Goal: Task Accomplishment & Management: Use online tool/utility

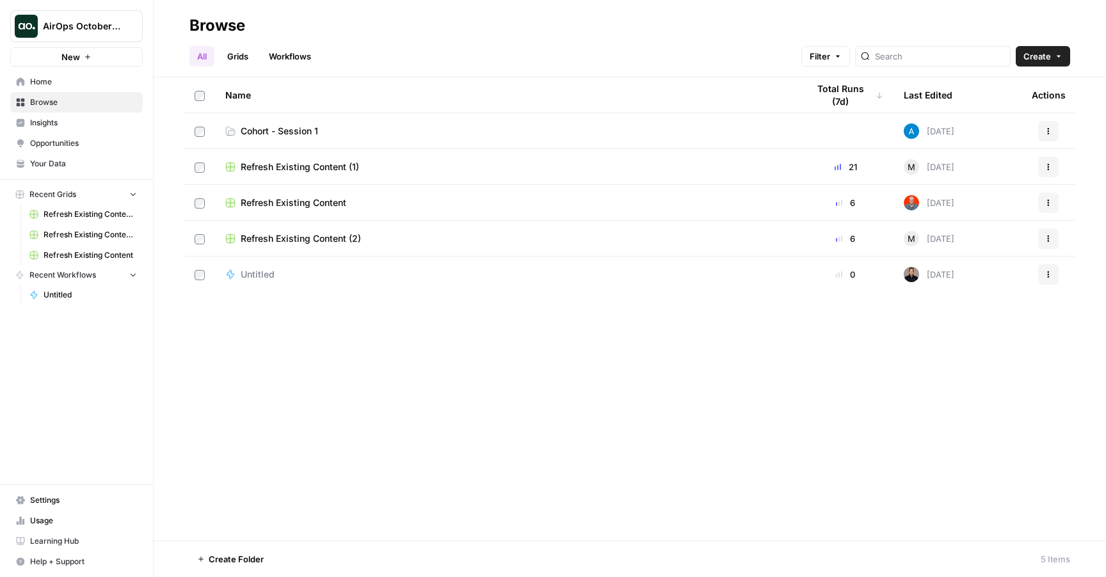
click at [401, 366] on div "Name Total Runs (7d) Last Edited Actions Cohort - Session 1 [DATE] Actions Refr…" at bounding box center [630, 308] width 952 height 463
click at [103, 22] on span "AirOps October Cohort" at bounding box center [81, 26] width 77 height 13
click at [275, 356] on div "Name Total Runs (7d) Last Edited Actions Cohort - Session 1 [DATE] Actions Refr…" at bounding box center [630, 308] width 952 height 463
click at [320, 168] on span "Refresh Existing Content (1)" at bounding box center [300, 167] width 118 height 13
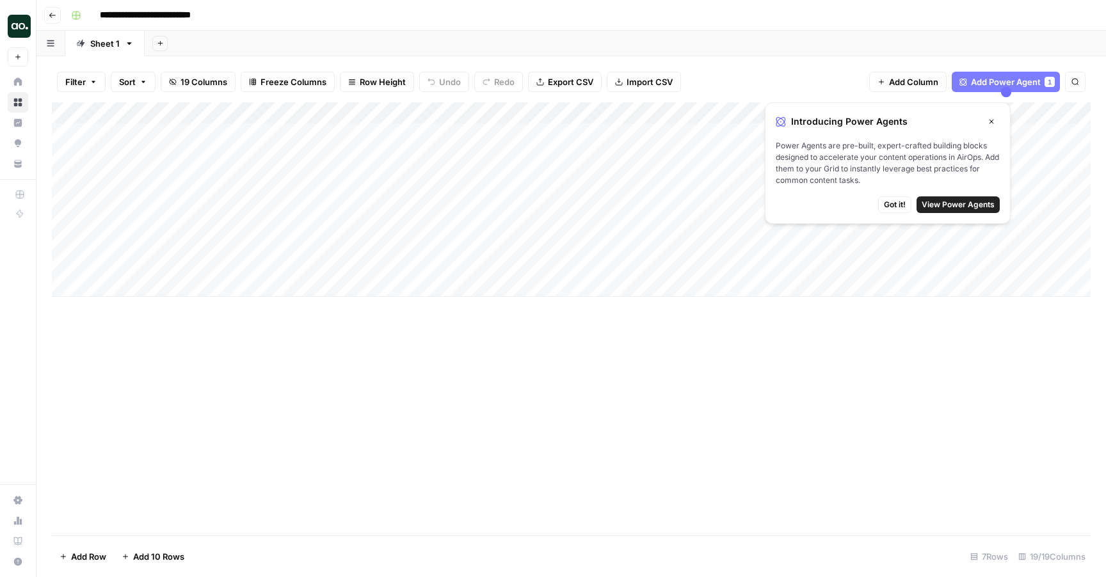
click at [447, 326] on div "Add Column" at bounding box center [571, 318] width 1039 height 433
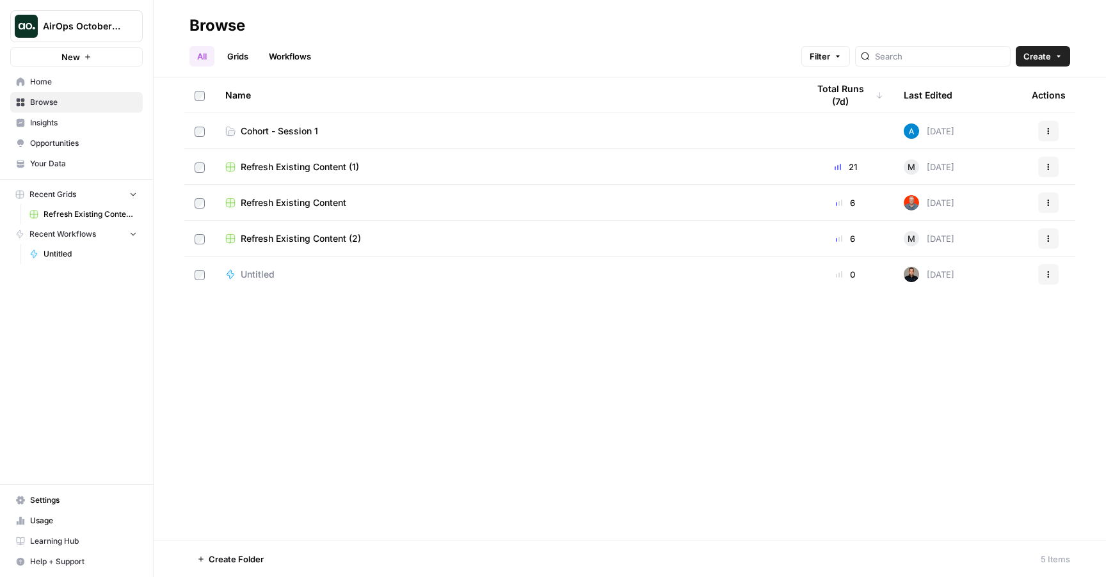
click at [107, 31] on span "AirOps October Cohort" at bounding box center [81, 26] width 77 height 13
click at [467, 303] on div "Name Total Runs (7d) Last Edited Actions Cohort - Session 1 [DATE] Actions Refr…" at bounding box center [630, 308] width 952 height 463
click at [108, 17] on button "AirOps October Cohort" at bounding box center [76, 26] width 132 height 32
click at [325, 350] on div "Name Total Runs (7d) Last Edited Actions Cohort - Session 1 [DATE] Actions Refr…" at bounding box center [630, 308] width 952 height 463
click at [61, 127] on span "Insights" at bounding box center [83, 123] width 107 height 12
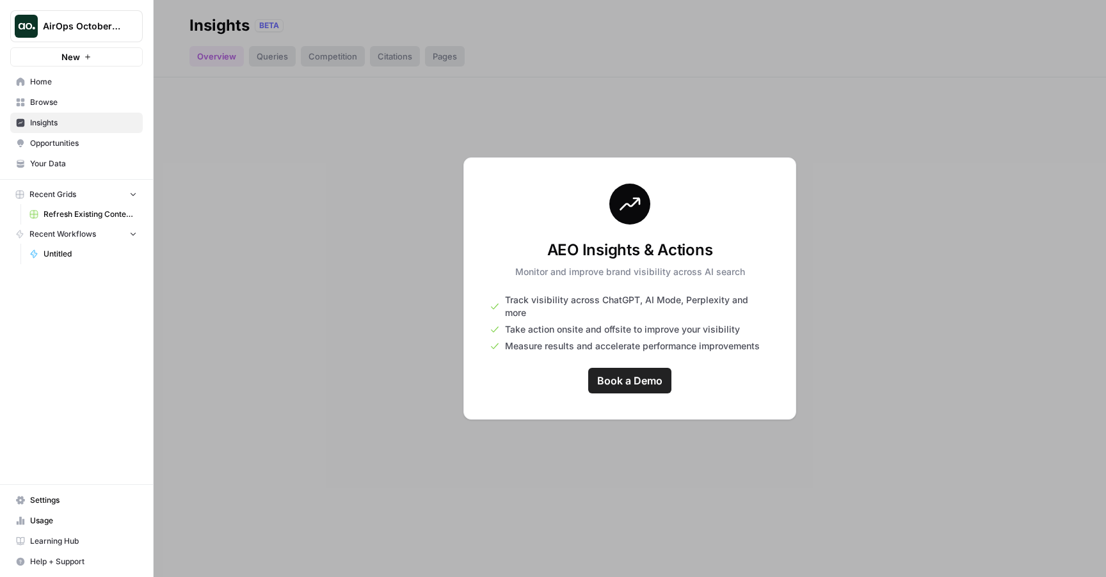
click at [598, 434] on div at bounding box center [630, 288] width 952 height 577
click at [78, 136] on link "Opportunities" at bounding box center [76, 143] width 132 height 20
click at [70, 120] on span "Insights" at bounding box center [83, 123] width 107 height 12
click at [70, 108] on link "Browse" at bounding box center [76, 102] width 132 height 20
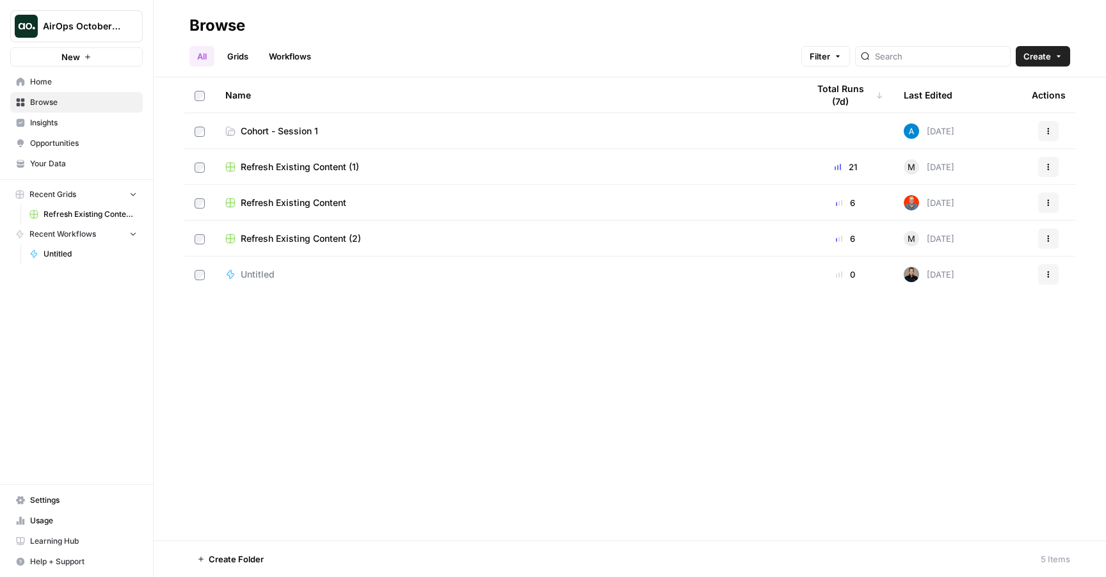
click at [54, 145] on span "Opportunities" at bounding box center [83, 144] width 107 height 12
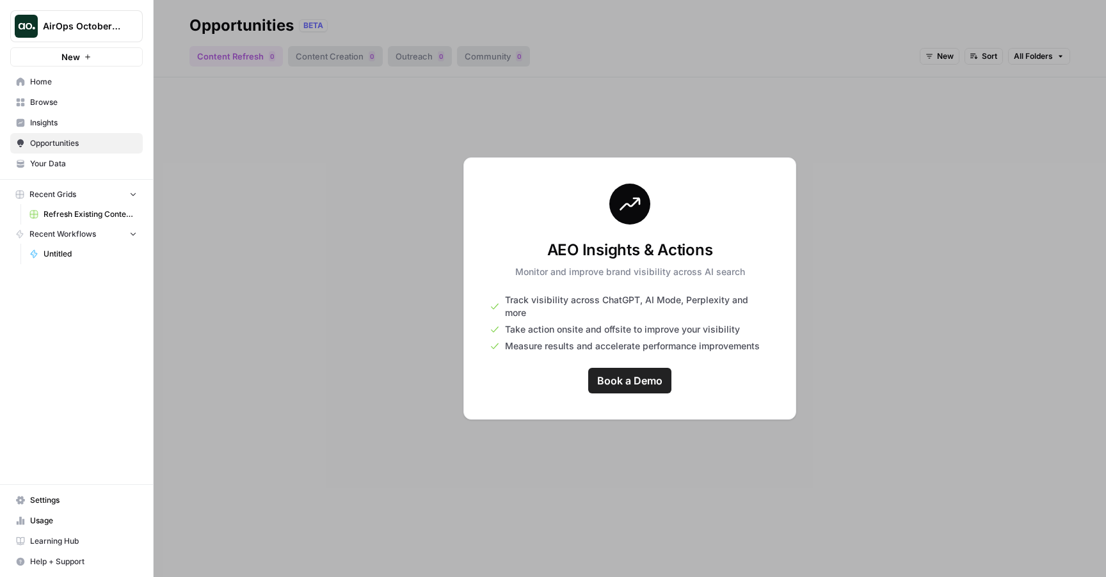
click at [66, 167] on span "Your Data" at bounding box center [83, 164] width 107 height 12
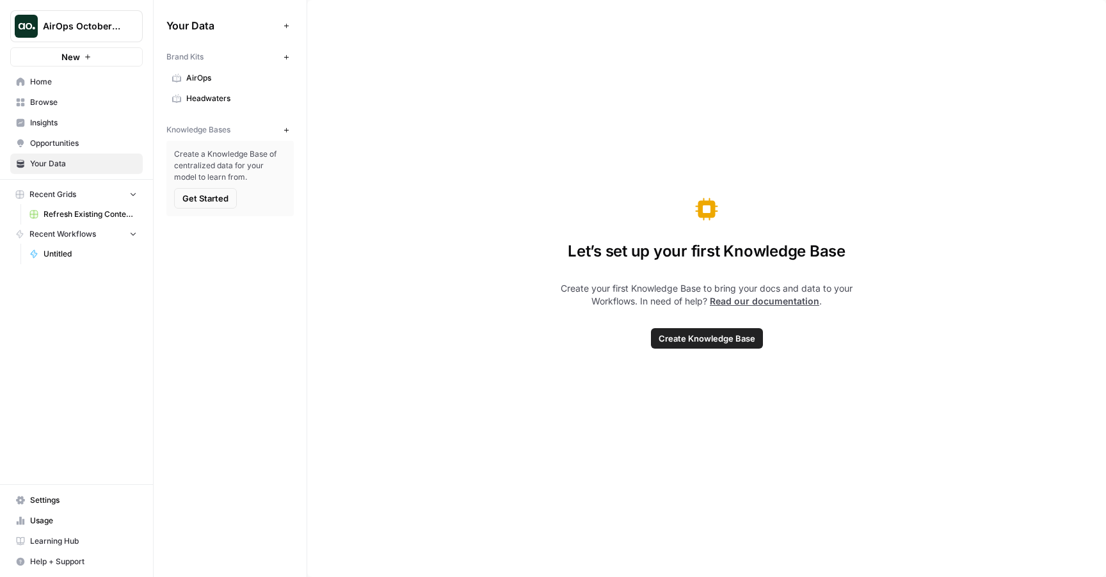
click at [74, 191] on span "Recent Grids" at bounding box center [52, 195] width 47 height 12
click at [88, 28] on span "AirOps October Cohort" at bounding box center [81, 26] width 77 height 13
click at [79, 95] on span "AirOps October Cohort" at bounding box center [117, 96] width 157 height 13
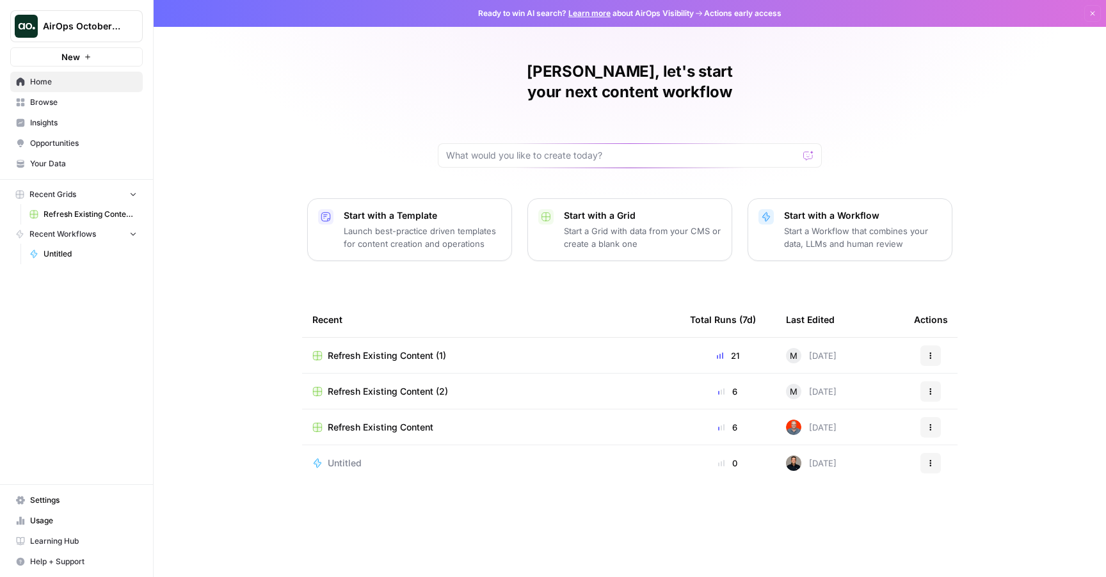
click at [70, 88] on link "Home" at bounding box center [76, 82] width 132 height 20
click at [70, 98] on span "Browse" at bounding box center [83, 103] width 107 height 12
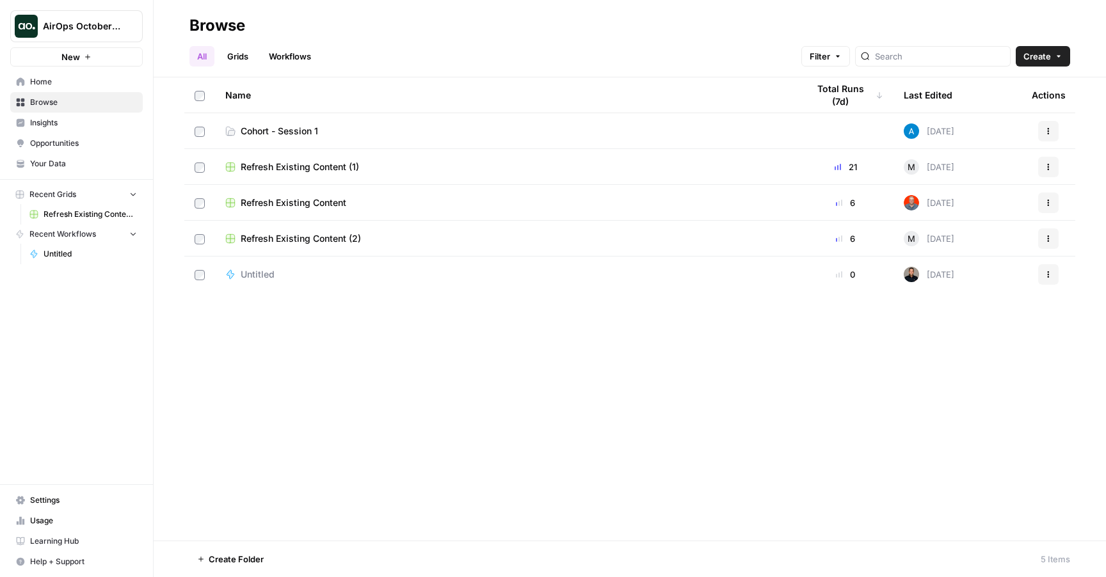
click at [54, 130] on link "Insights" at bounding box center [76, 123] width 132 height 20
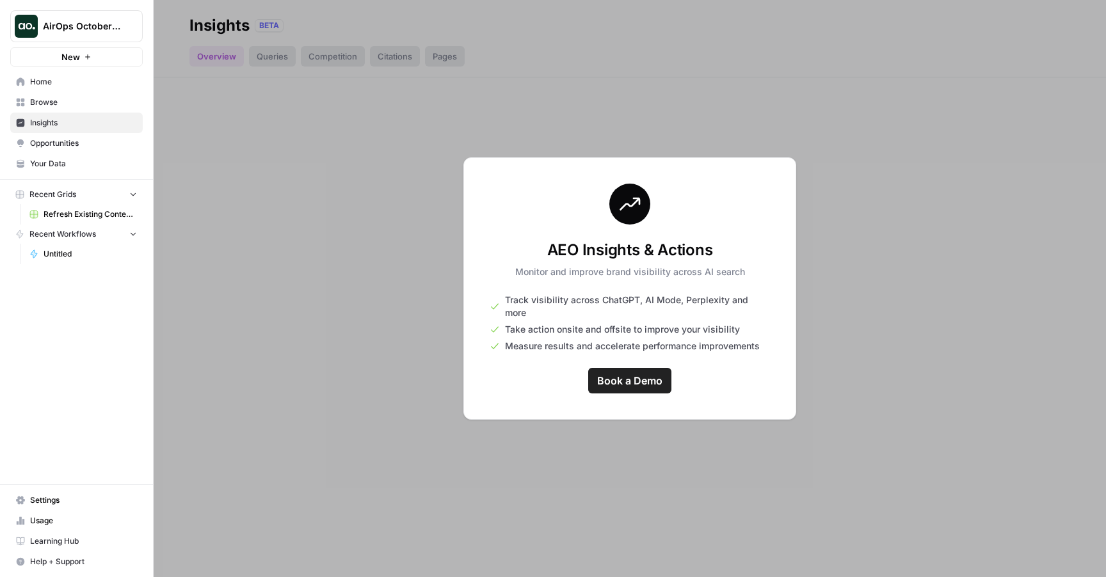
click at [275, 95] on div at bounding box center [630, 288] width 952 height 577
click at [85, 140] on span "Opportunities" at bounding box center [83, 144] width 107 height 12
click at [85, 158] on span "Your Data" at bounding box center [83, 164] width 107 height 12
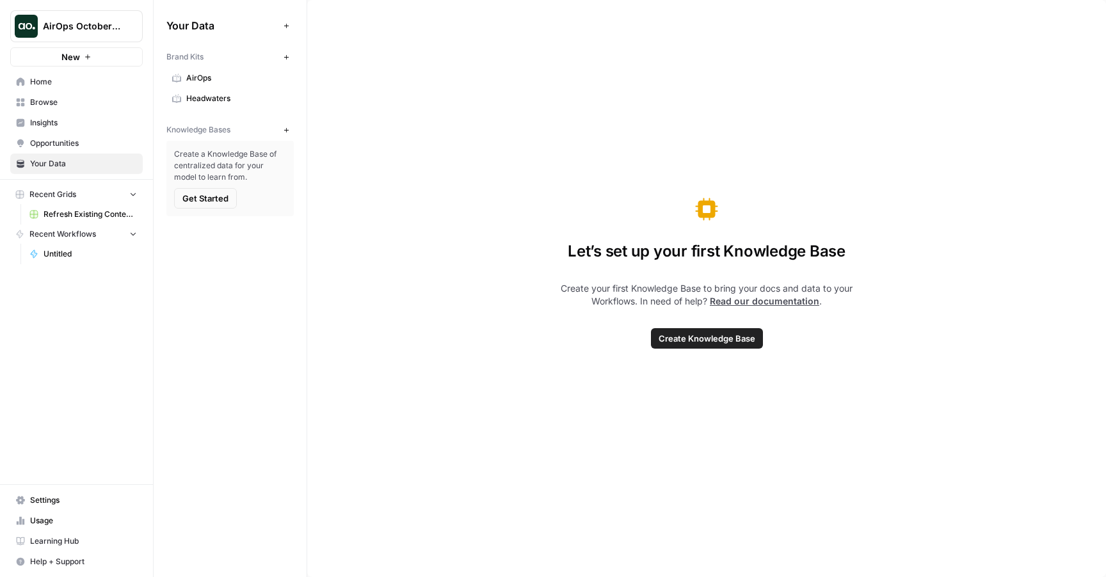
click at [84, 141] on span "Opportunities" at bounding box center [83, 144] width 107 height 12
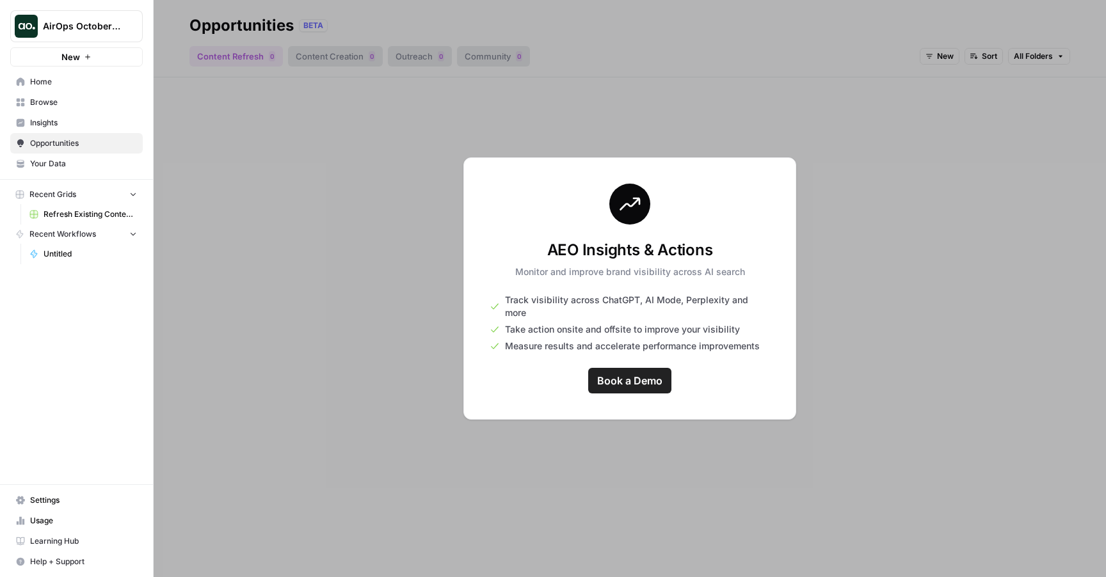
click at [60, 102] on span "Browse" at bounding box center [83, 103] width 107 height 12
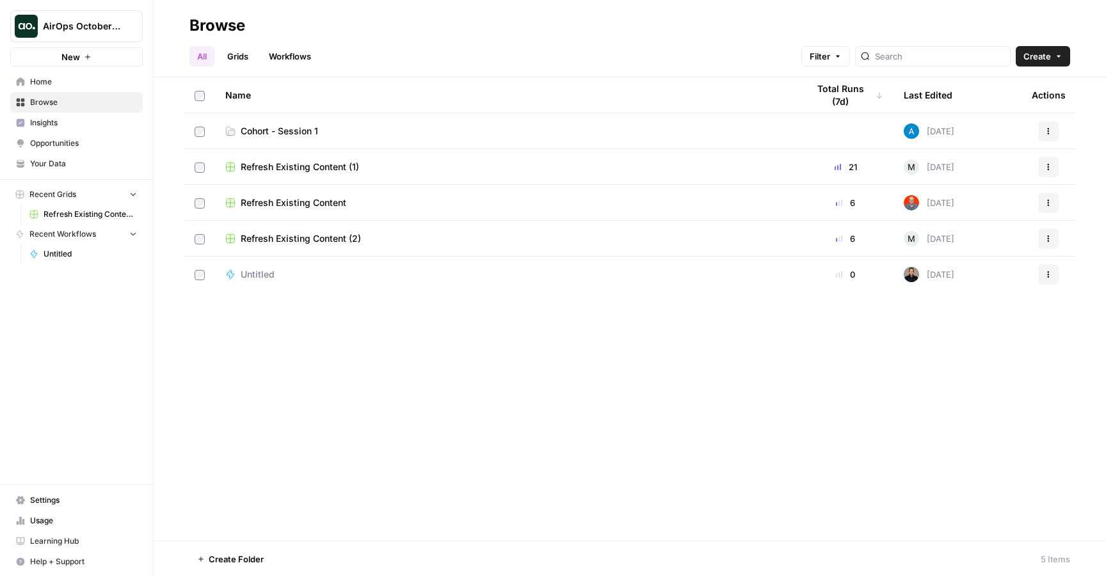
click at [301, 155] on td "Refresh Existing Content (1)" at bounding box center [506, 166] width 582 height 35
click at [285, 134] on span "Cohort - Session 1" at bounding box center [279, 131] width 77 height 13
click at [312, 170] on span "Refresh Existing Content (1)" at bounding box center [300, 167] width 118 height 13
click at [69, 79] on span "Home" at bounding box center [83, 82] width 107 height 12
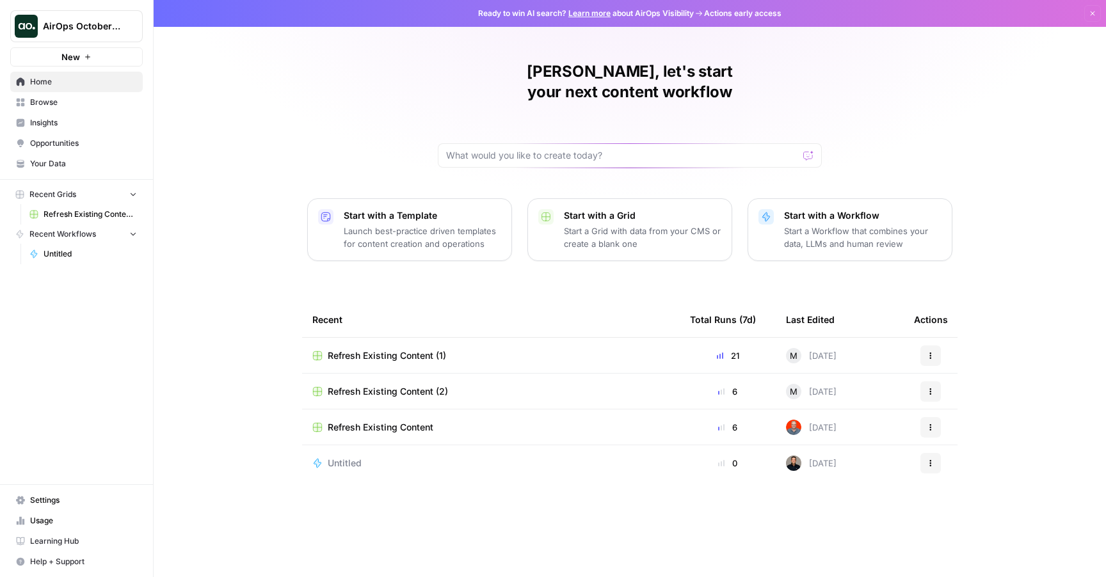
click at [73, 103] on span "Browse" at bounding box center [83, 103] width 107 height 12
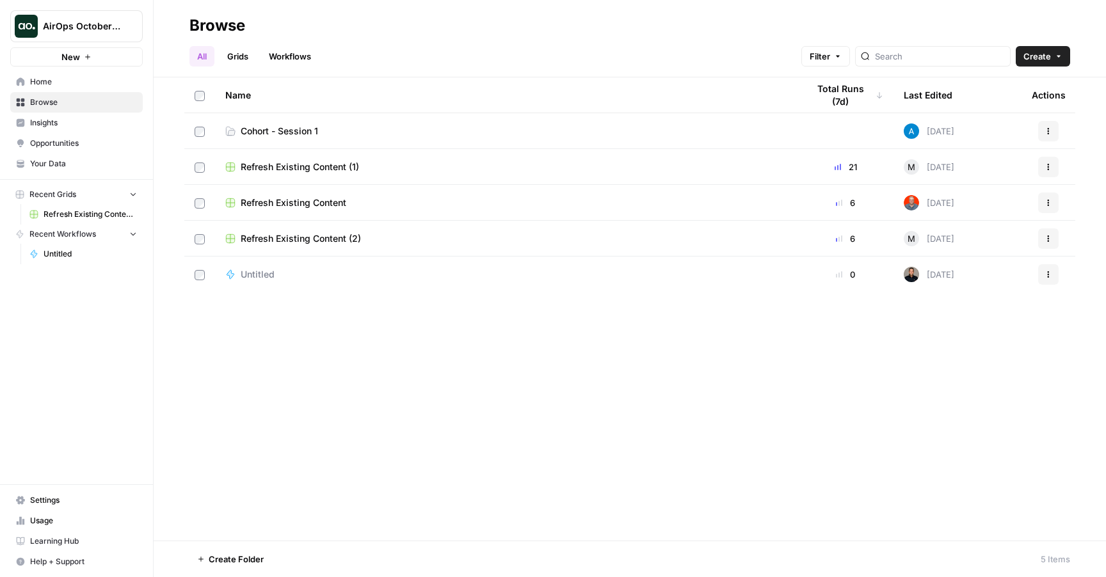
click at [350, 50] on div "All Grids Workflows Filter Create" at bounding box center [629, 51] width 881 height 31
click at [285, 129] on span "Cohort - Session 1" at bounding box center [279, 131] width 77 height 13
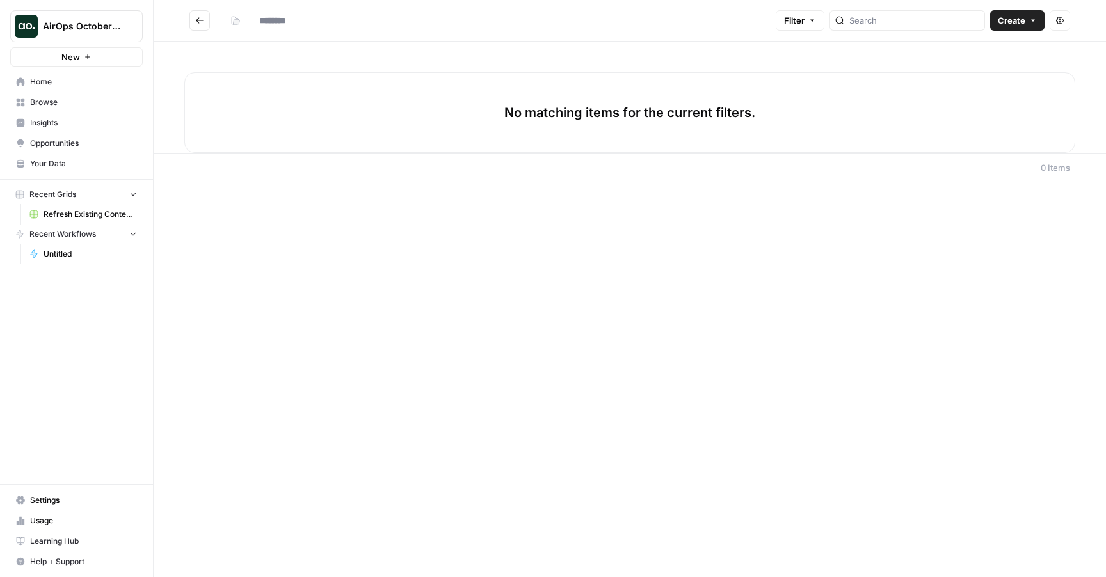
type input "**********"
click at [60, 488] on nav "Settings Usage Learning Hub Help + Support" at bounding box center [76, 531] width 153 height 92
click at [60, 499] on span "Settings" at bounding box center [83, 501] width 107 height 12
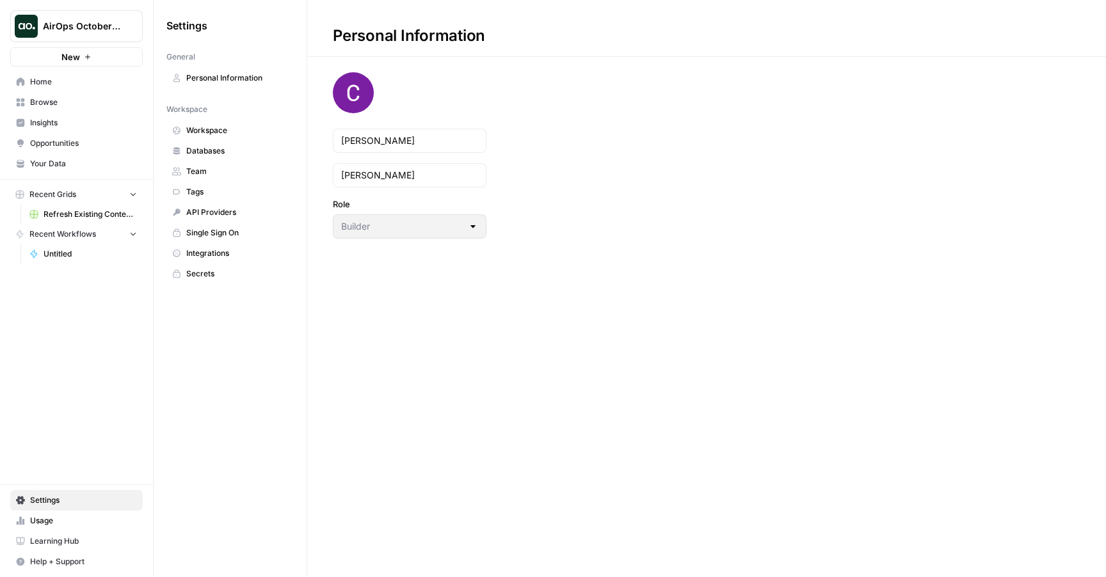
click at [223, 255] on span "Integrations" at bounding box center [237, 254] width 102 height 12
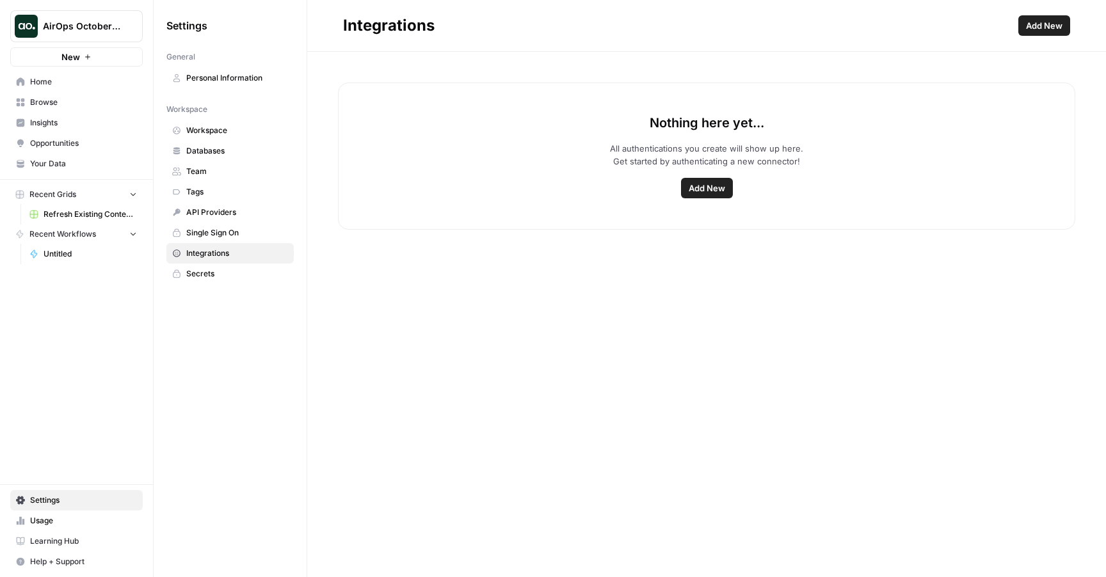
click at [703, 194] on span "Add New" at bounding box center [707, 188] width 36 height 13
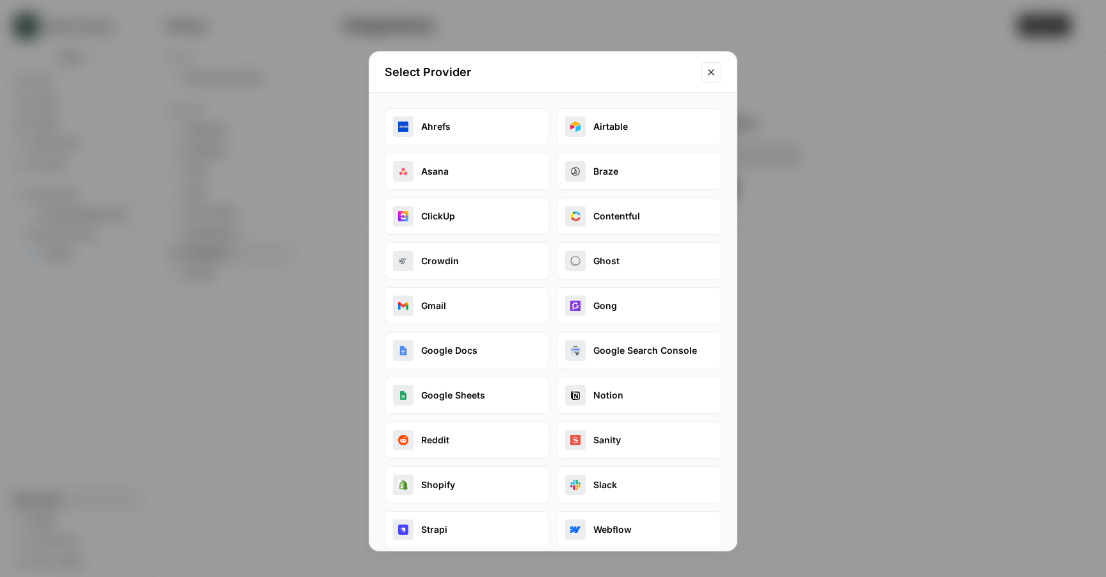
scroll to position [58, 0]
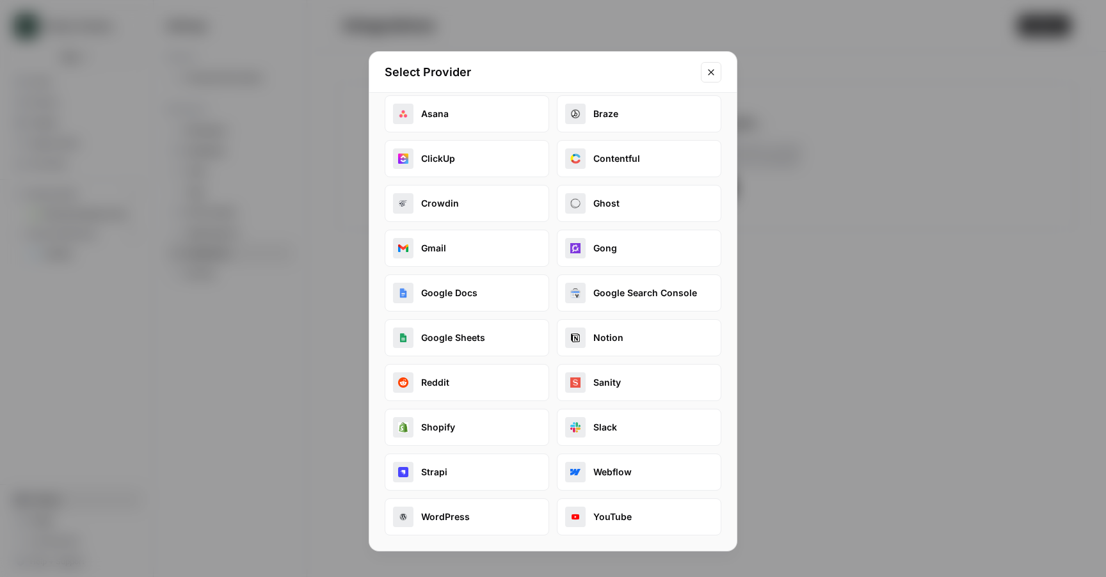
click at [708, 74] on icon "Close modal" at bounding box center [711, 72] width 6 height 6
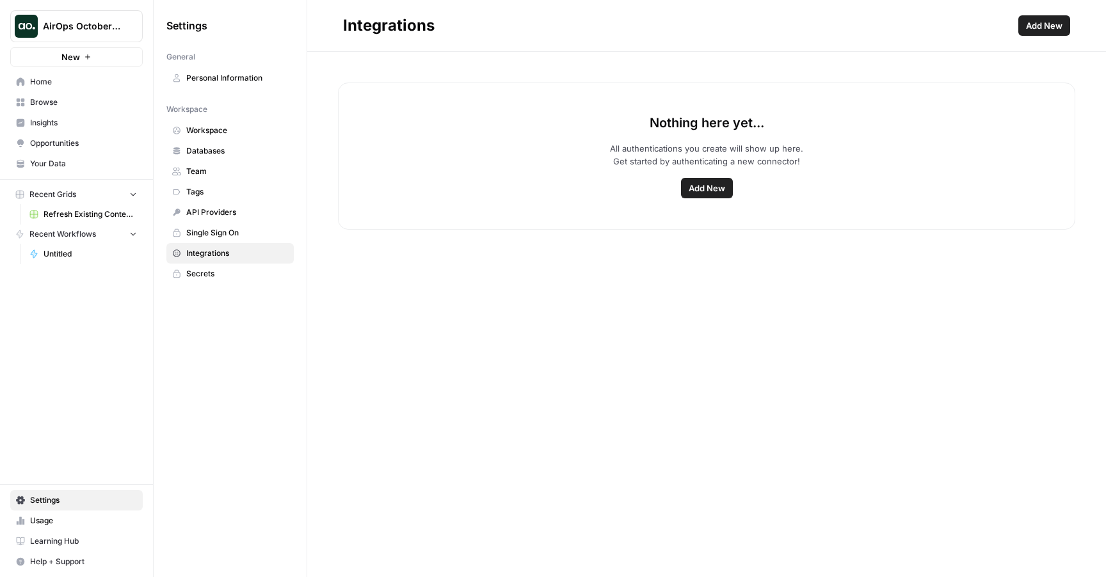
click at [58, 164] on span "Your Data" at bounding box center [83, 164] width 107 height 12
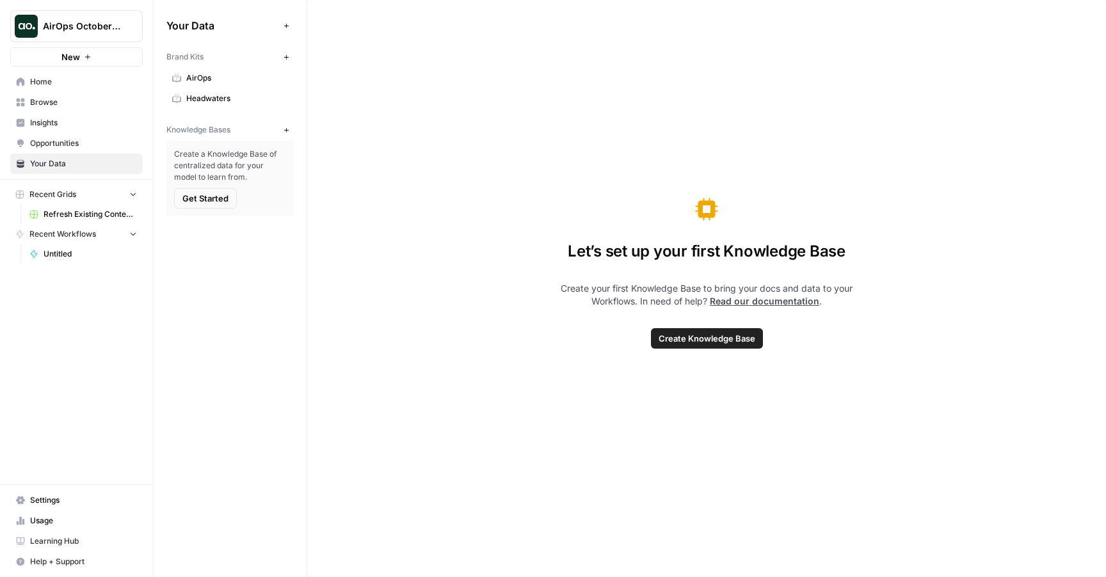
click at [53, 124] on span "Insights" at bounding box center [83, 123] width 107 height 12
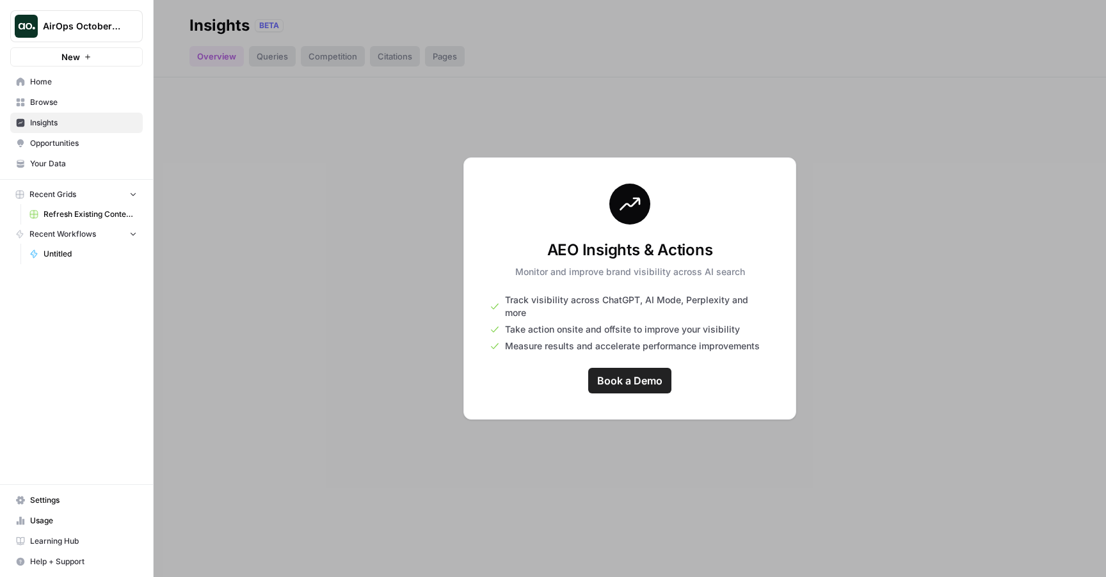
click at [52, 131] on link "Insights" at bounding box center [76, 123] width 132 height 20
click at [52, 147] on span "Opportunities" at bounding box center [83, 144] width 107 height 12
click at [51, 109] on link "Browse" at bounding box center [76, 102] width 132 height 20
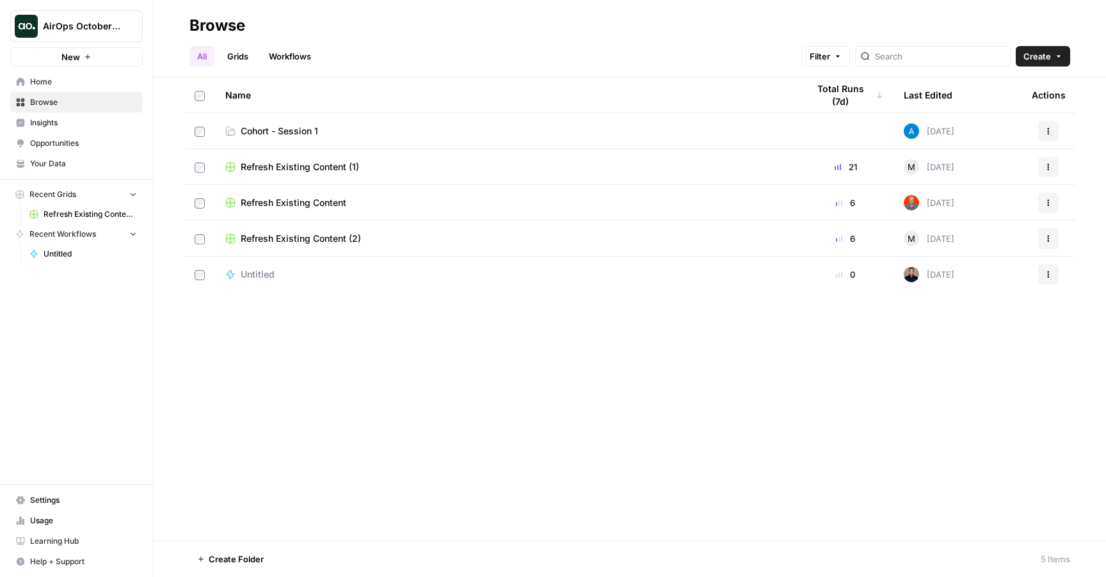
click at [41, 83] on span "Home" at bounding box center [83, 82] width 107 height 12
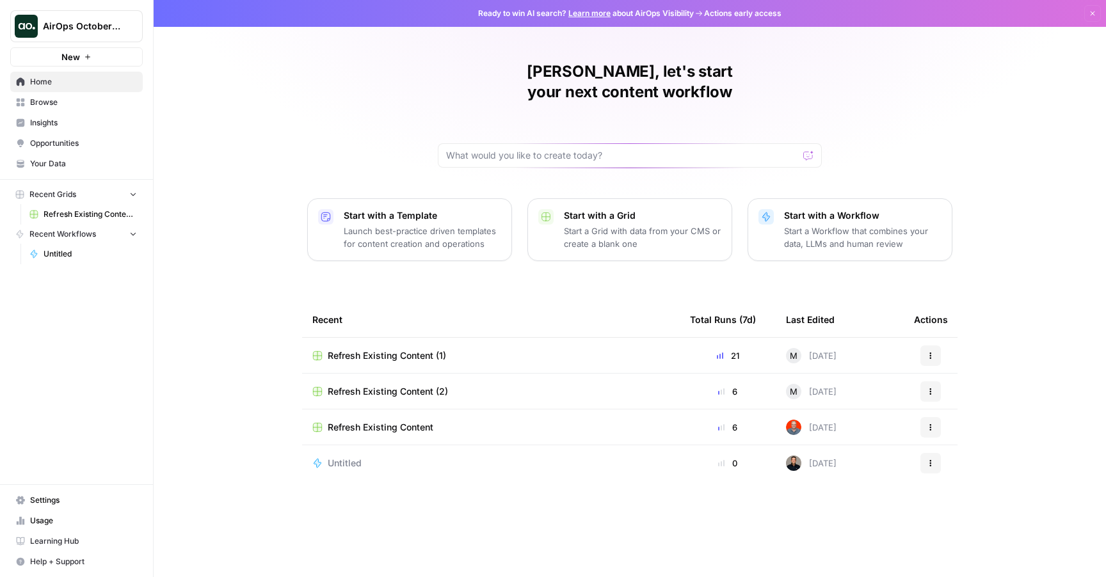
click at [42, 100] on span "Browse" at bounding box center [83, 103] width 107 height 12
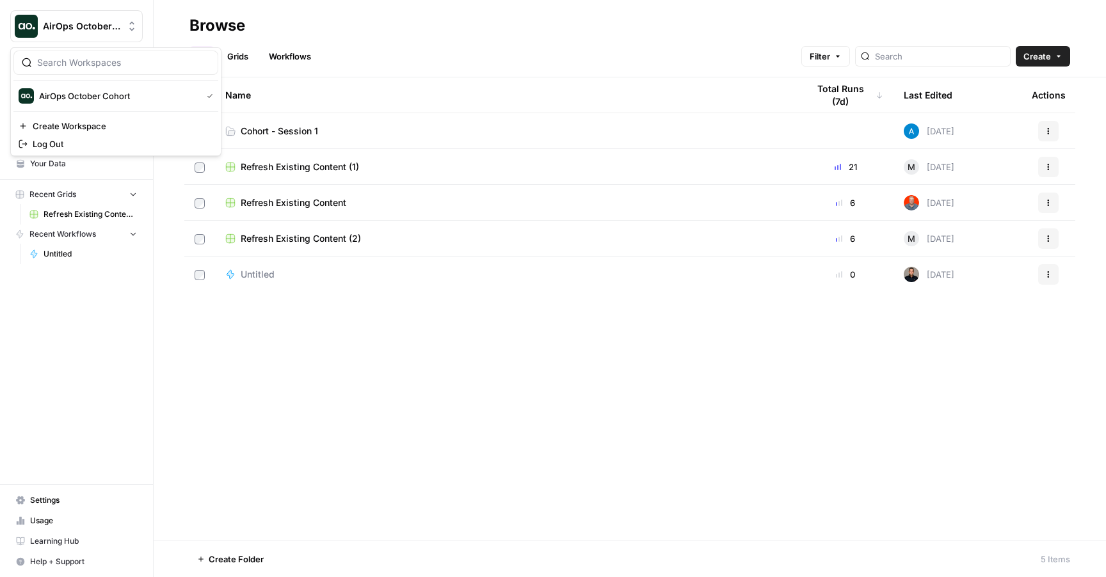
click at [88, 26] on span "AirOps October Cohort" at bounding box center [81, 26] width 77 height 13
click at [369, 416] on div "Name Total Runs (7d) Last Edited Actions Cohort - Session 1 [DATE] Actions Refr…" at bounding box center [630, 308] width 952 height 463
click at [70, 164] on span "Your Data" at bounding box center [83, 164] width 107 height 12
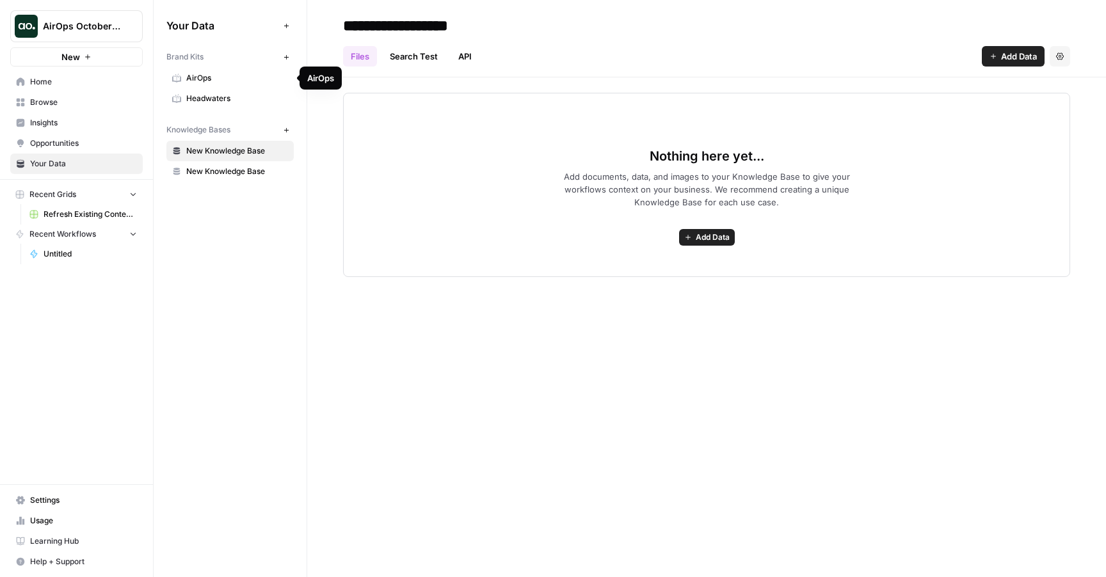
click at [241, 79] on span "AirOps" at bounding box center [237, 78] width 102 height 12
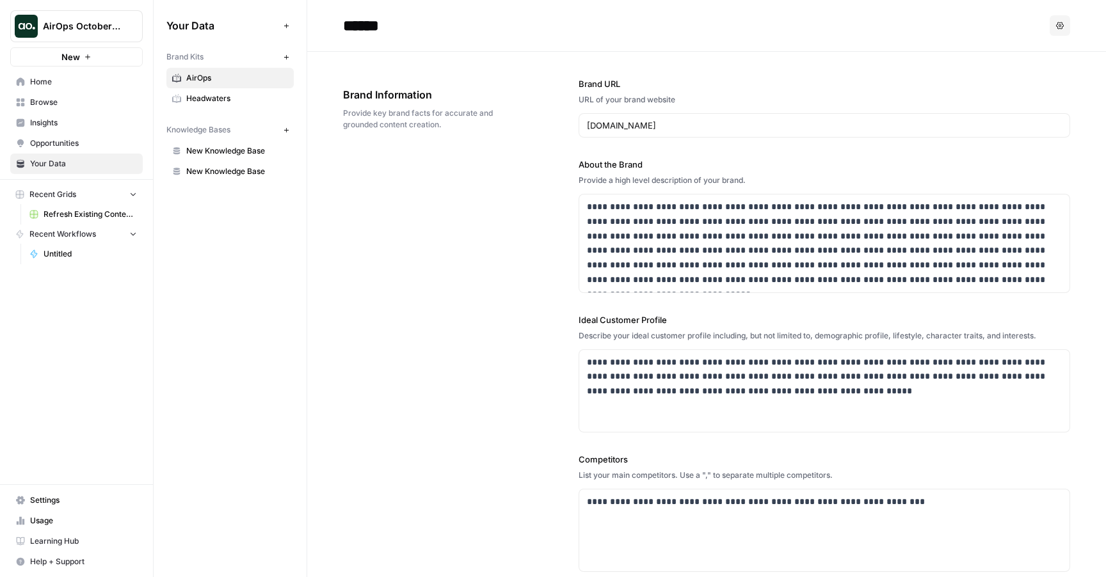
click at [281, 53] on button "New" at bounding box center [285, 56] width 15 height 15
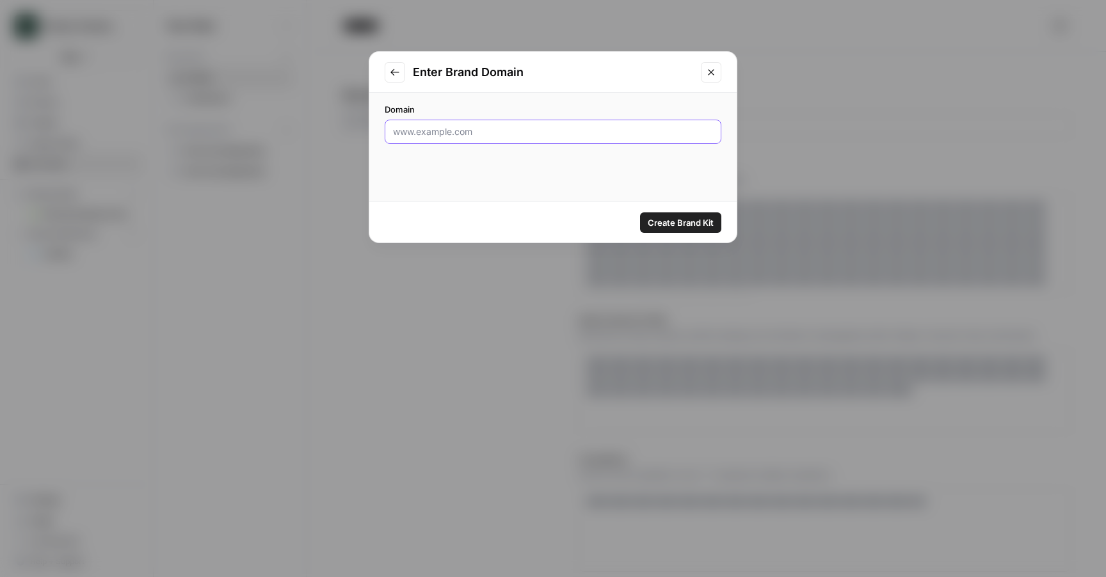
click at [420, 133] on input "Domain" at bounding box center [553, 131] width 320 height 13
type input "[DOMAIN_NAME]"
click at [685, 222] on span "Create Brand Kit" at bounding box center [681, 222] width 66 height 13
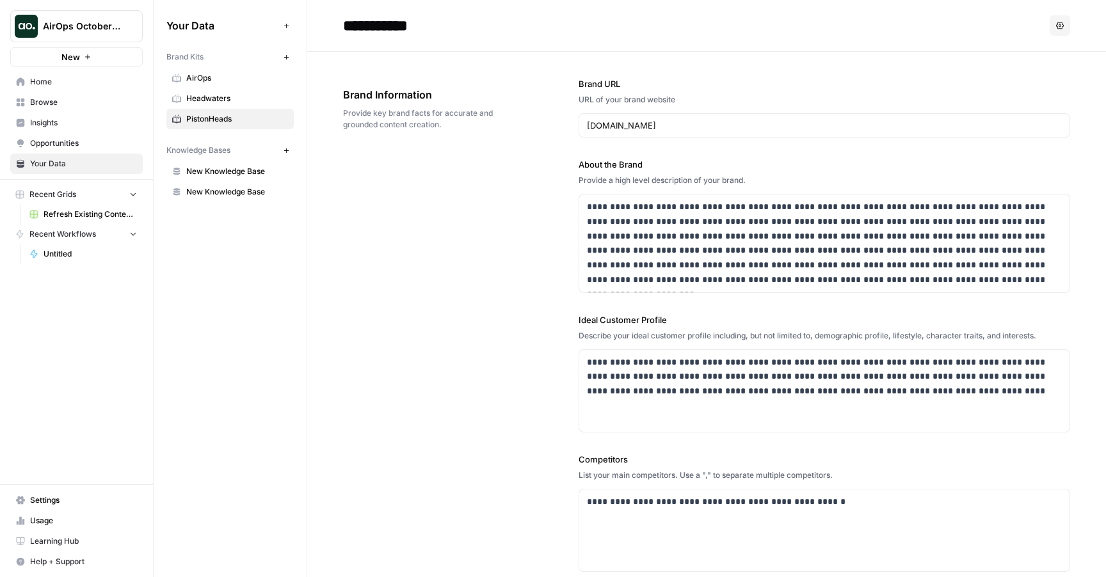
click at [54, 104] on span "Browse" at bounding box center [83, 103] width 107 height 12
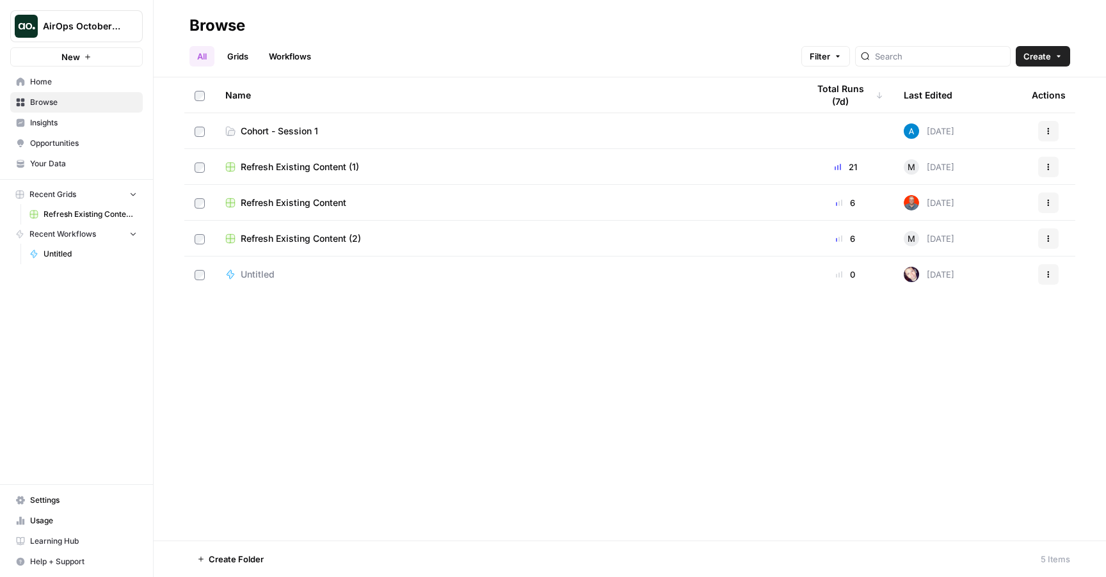
click at [296, 130] on span "Cohort - Session 1" at bounding box center [279, 131] width 77 height 13
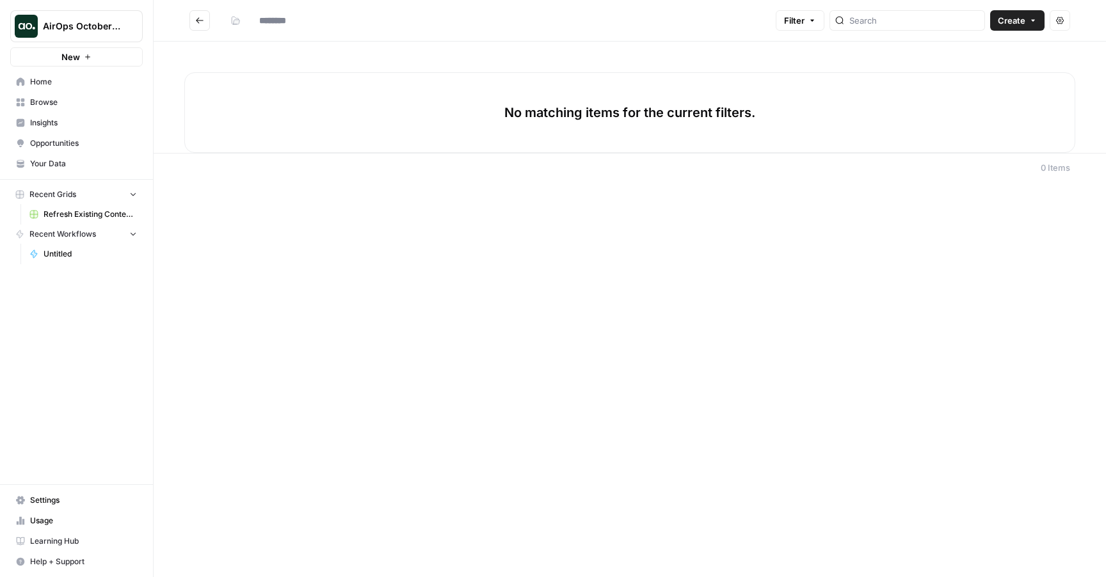
type input "**********"
click at [995, 20] on button "Create" at bounding box center [1017, 20] width 54 height 20
click at [993, 71] on span "Workflow" at bounding box center [993, 68] width 72 height 13
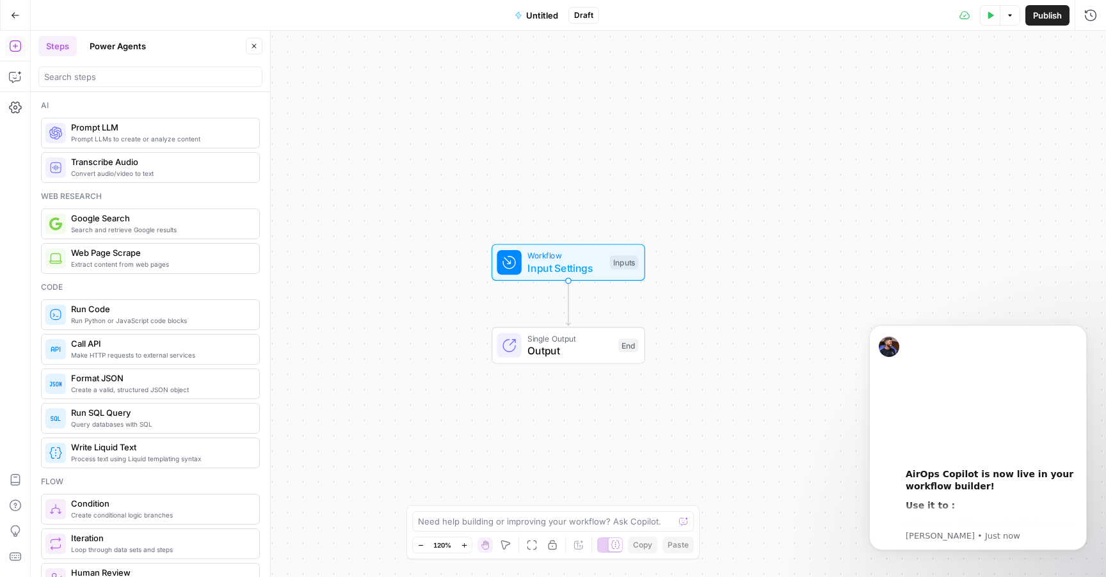
click at [545, 16] on span "Untitled" at bounding box center [542, 15] width 32 height 13
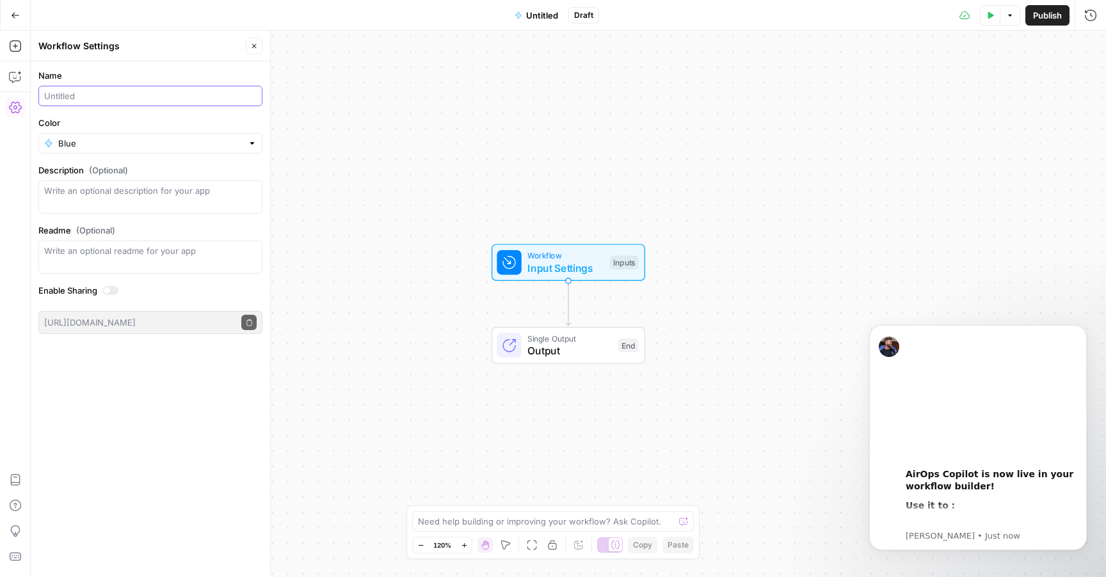
click at [119, 96] on input "Name" at bounding box center [150, 96] width 212 height 13
type input "Meta description generator (Cam)"
click at [120, 153] on div "Blue" at bounding box center [150, 143] width 224 height 20
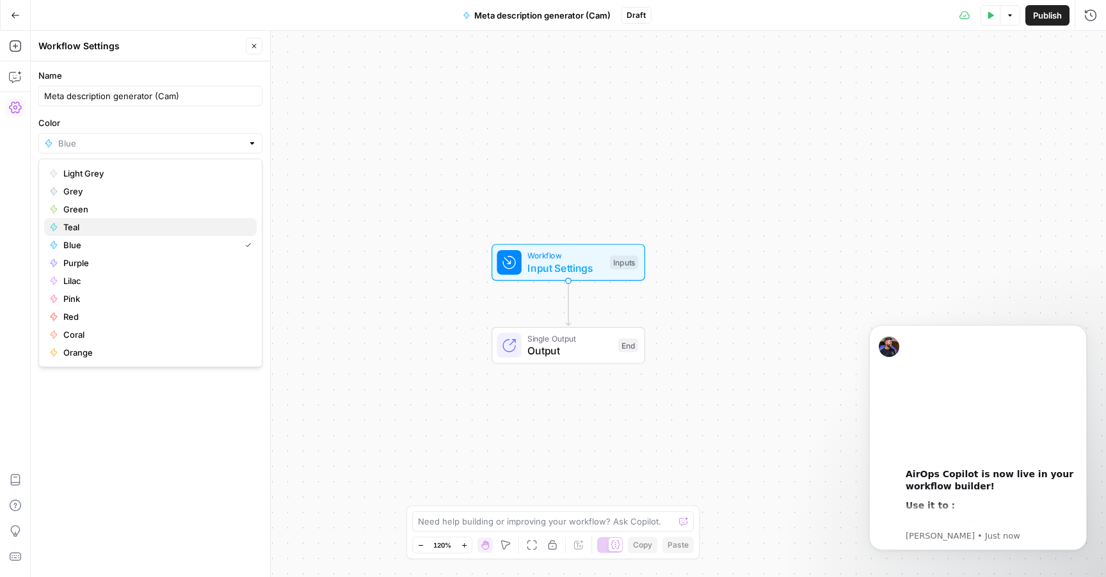
click at [163, 221] on span "Teal" at bounding box center [154, 227] width 183 height 13
type input "Teal"
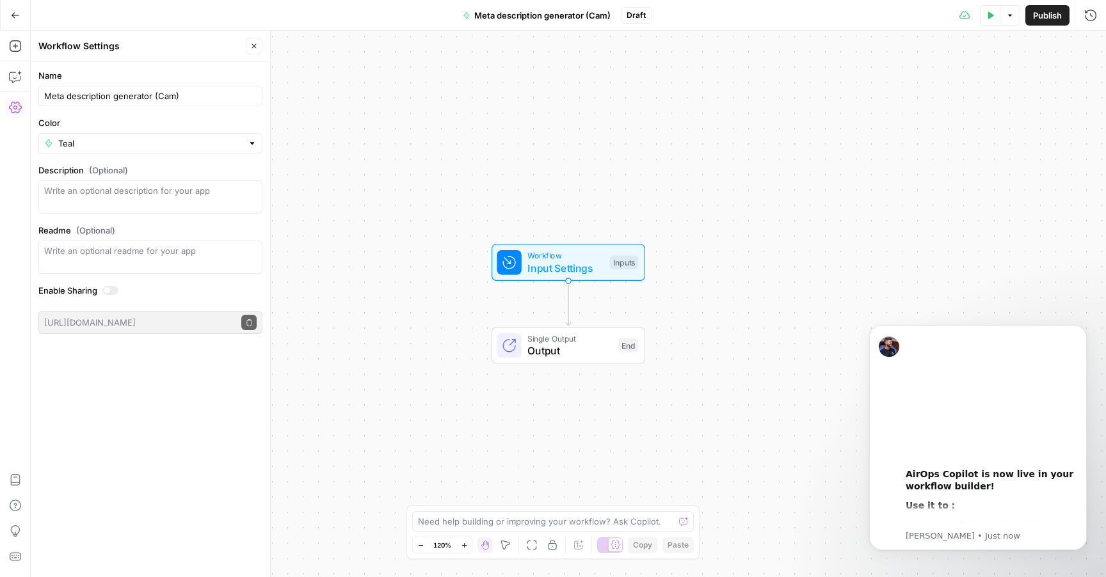
click at [334, 196] on div "Workflow Input Settings Inputs Single Output Output End" at bounding box center [568, 304] width 1075 height 547
click at [1048, 22] on button "Publish" at bounding box center [1047, 15] width 44 height 20
click at [443, 396] on div "Workflow Input Settings Inputs Single Output Output End" at bounding box center [568, 304] width 1075 height 547
click at [561, 269] on span "Input Settings" at bounding box center [565, 267] width 76 height 15
click at [991, 95] on button "Add Field" at bounding box center [967, 87] width 213 height 20
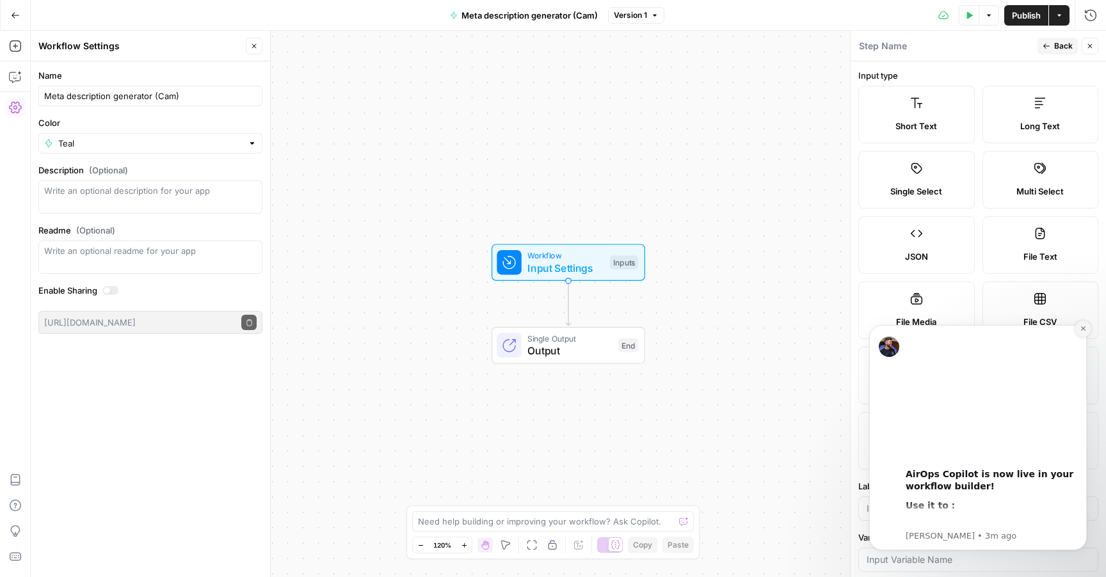
click at [1080, 332] on icon "Dismiss notification" at bounding box center [1083, 328] width 7 height 7
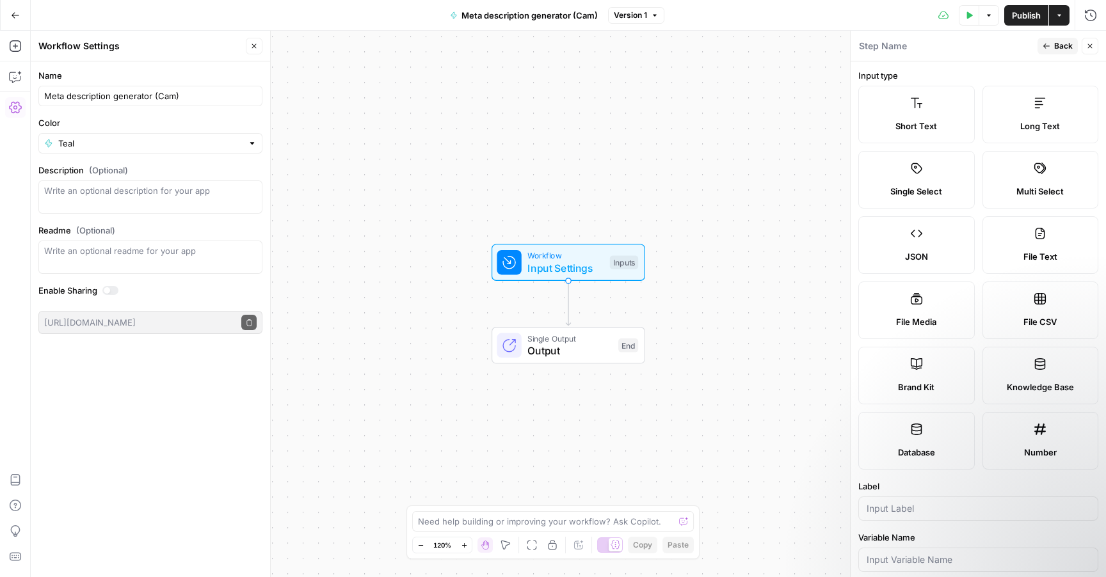
click at [908, 105] on label "Short Text" at bounding box center [916, 115] width 116 height 58
click at [941, 511] on input "Label" at bounding box center [978, 508] width 223 height 13
type input "Blog URL"
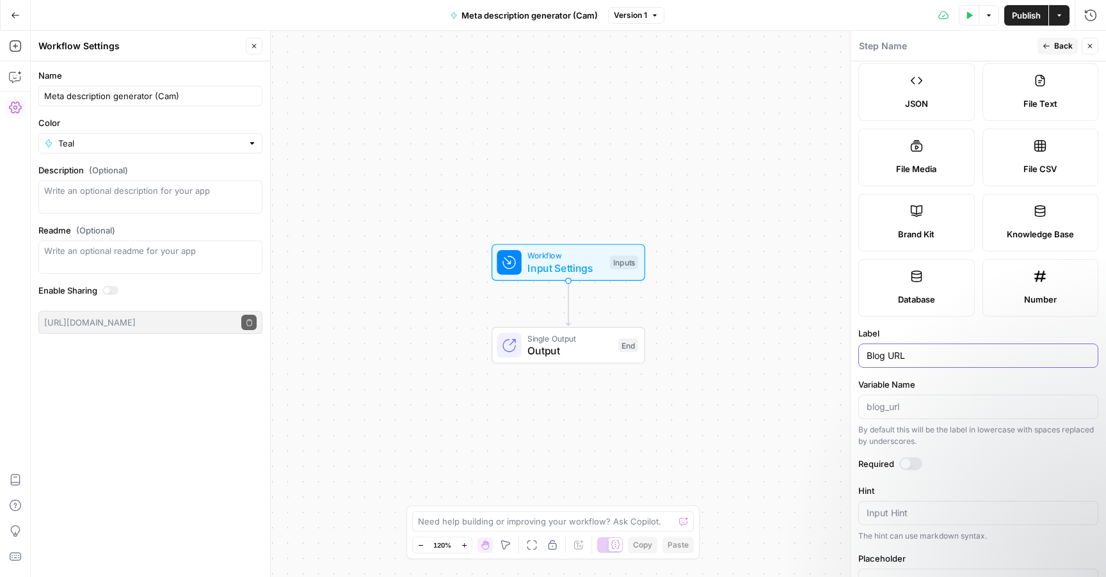
scroll to position [221, 0]
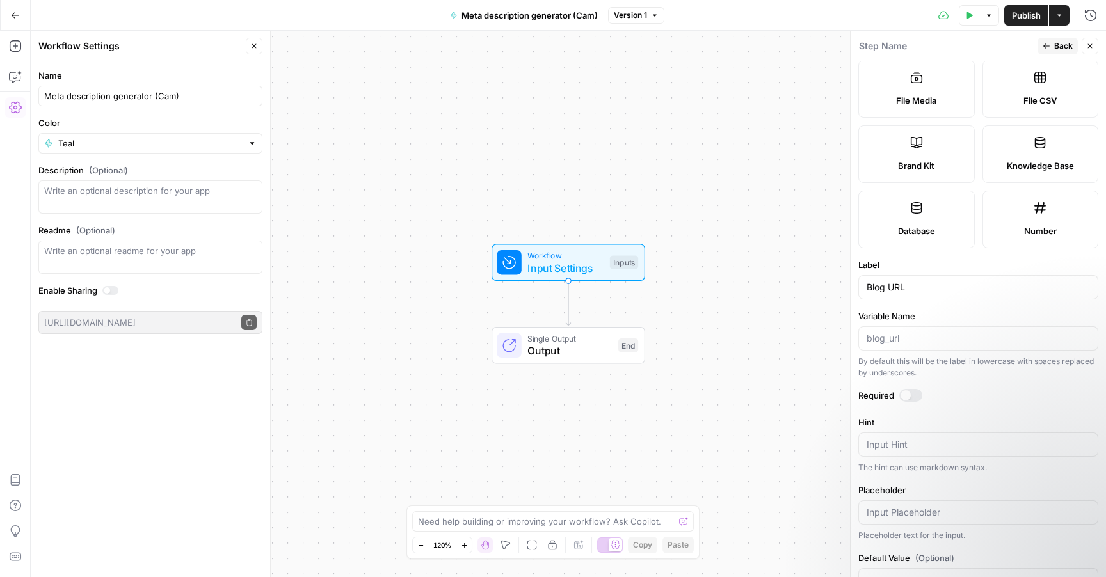
click at [911, 389] on div at bounding box center [910, 395] width 23 height 13
click at [964, 415] on form "Input type Short Text Long Text Single Select Multi Select JSON File Text File …" at bounding box center [978, 319] width 255 height 516
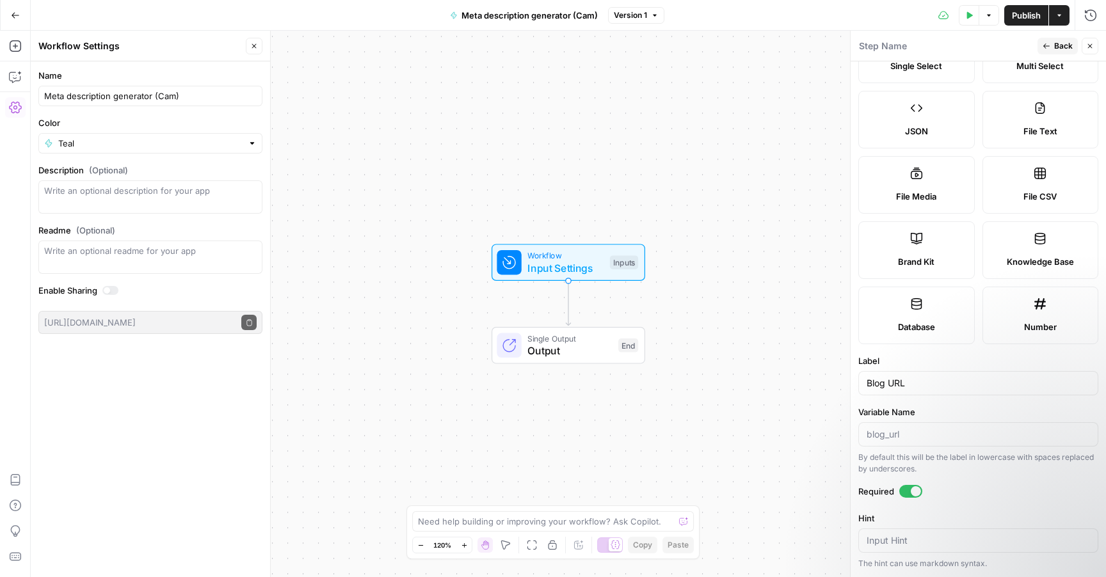
scroll to position [120, 0]
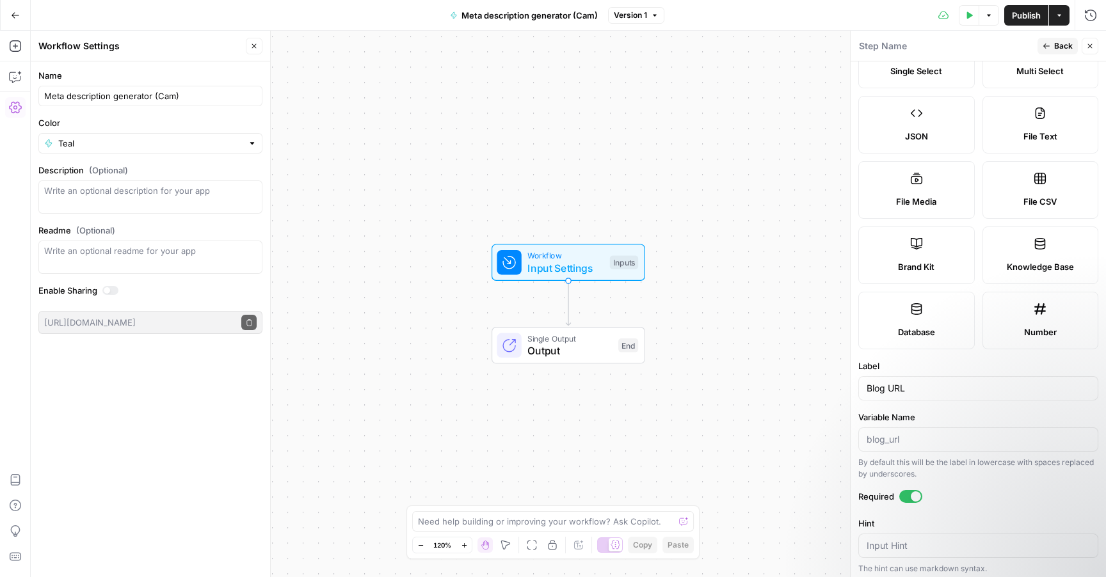
click at [1057, 44] on span "Back" at bounding box center [1063, 46] width 19 height 12
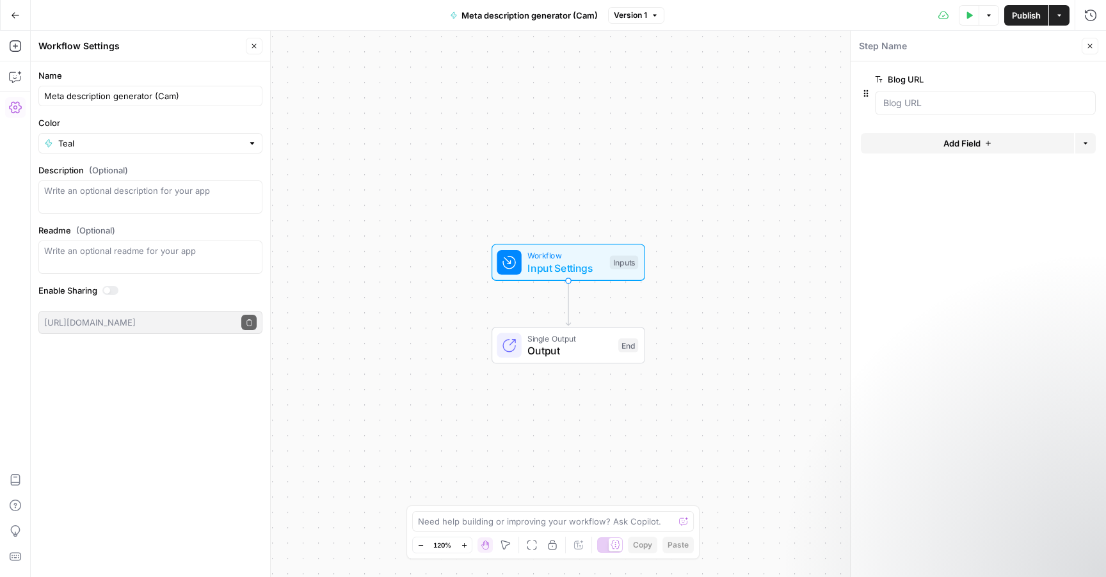
click at [964, 141] on span "Add Field" at bounding box center [961, 143] width 37 height 13
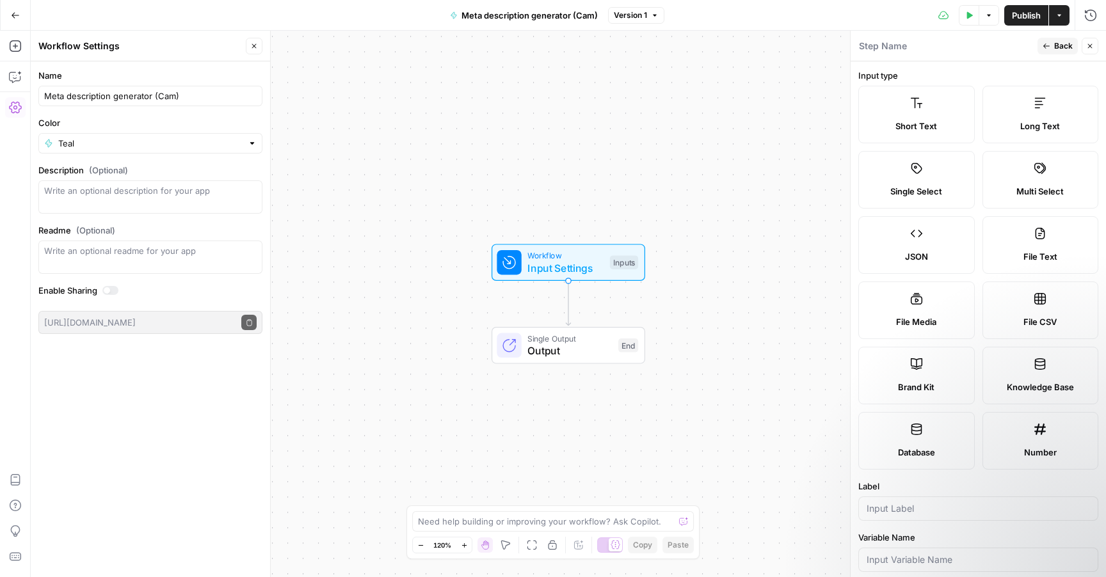
click at [928, 374] on label "Brand Kit" at bounding box center [916, 376] width 116 height 58
type input "Brand Kit"
type input "brand_kit"
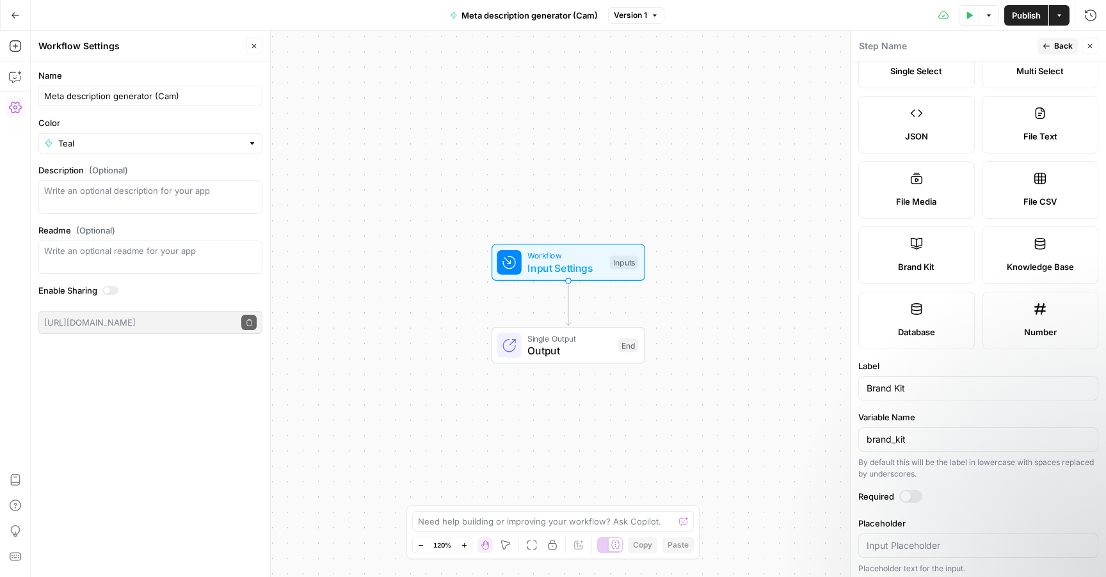
scroll to position [125, 0]
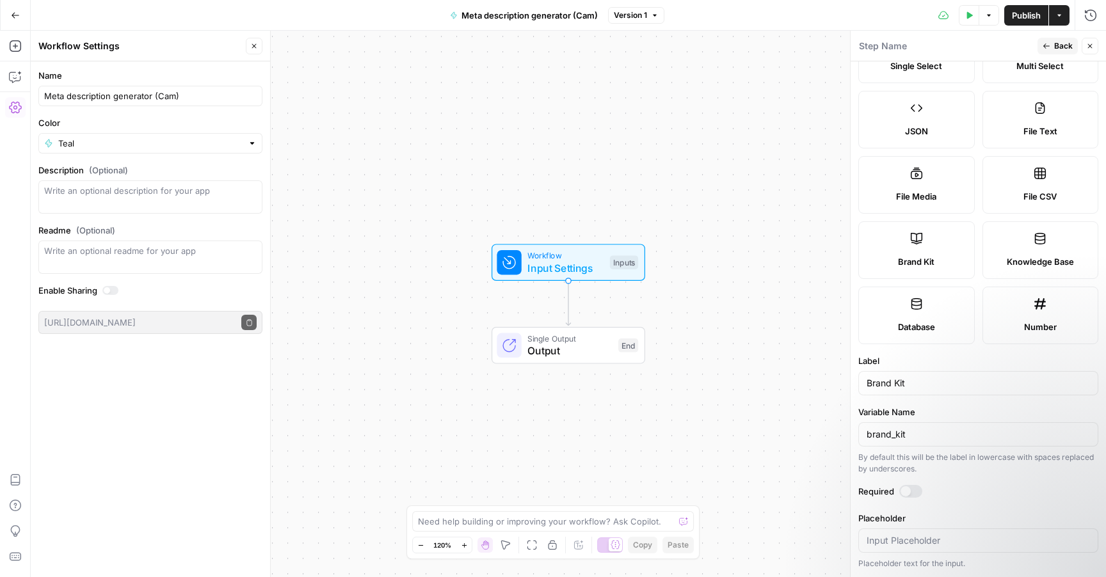
click at [913, 485] on div at bounding box center [910, 491] width 23 height 13
click at [1068, 47] on span "Back" at bounding box center [1063, 46] width 19 height 12
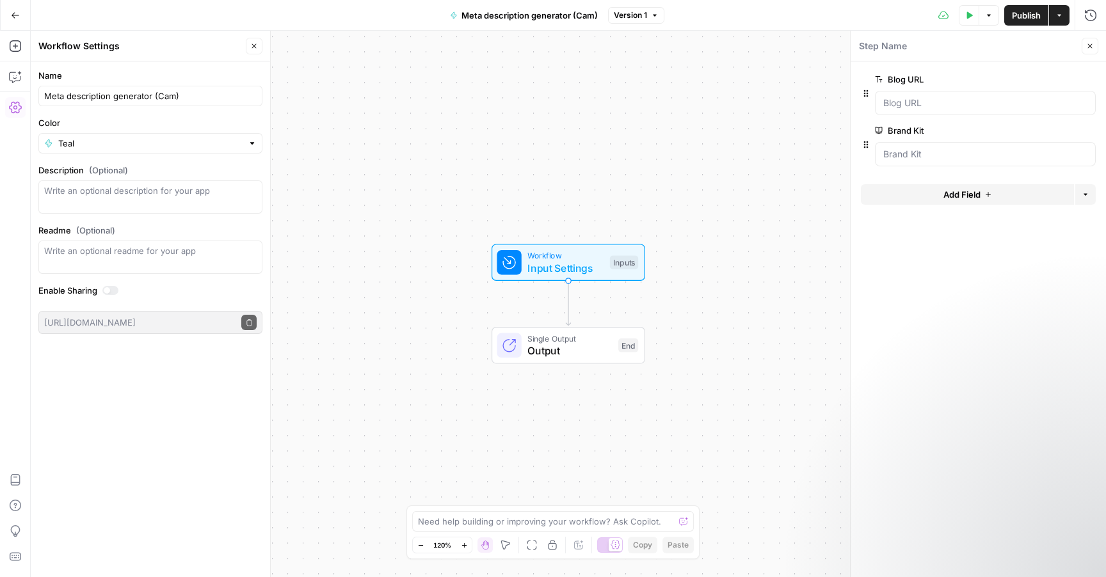
click at [976, 15] on button "Test Data" at bounding box center [969, 15] width 20 height 20
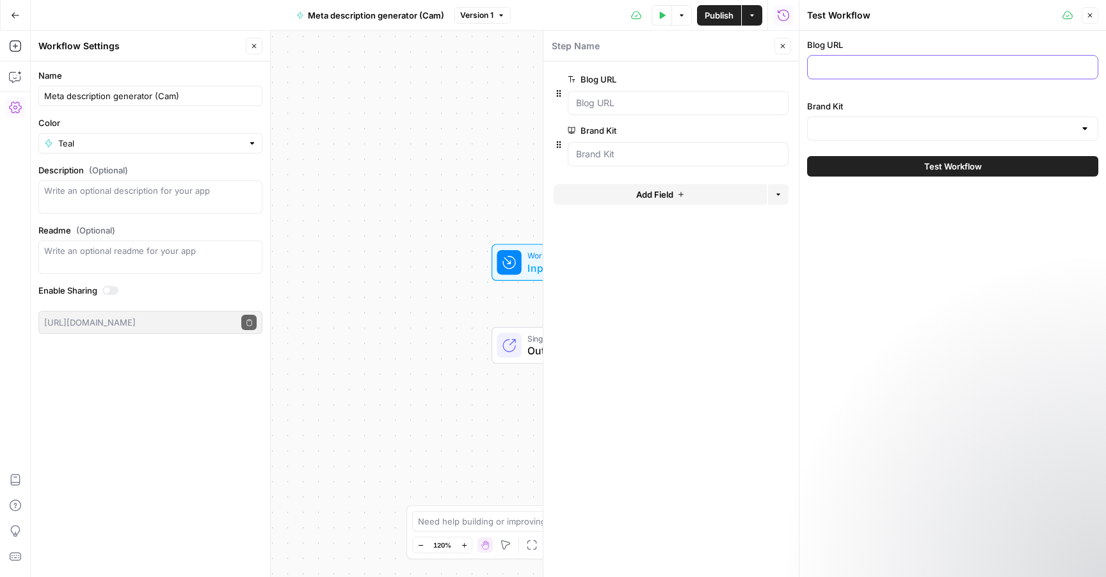
click at [899, 64] on input "Blog URL" at bounding box center [952, 67] width 275 height 13
click at [946, 136] on div at bounding box center [952, 128] width 291 height 24
click at [851, 63] on input "Blog URL" at bounding box center [952, 67] width 275 height 13
paste input "[URL][DOMAIN_NAME]"
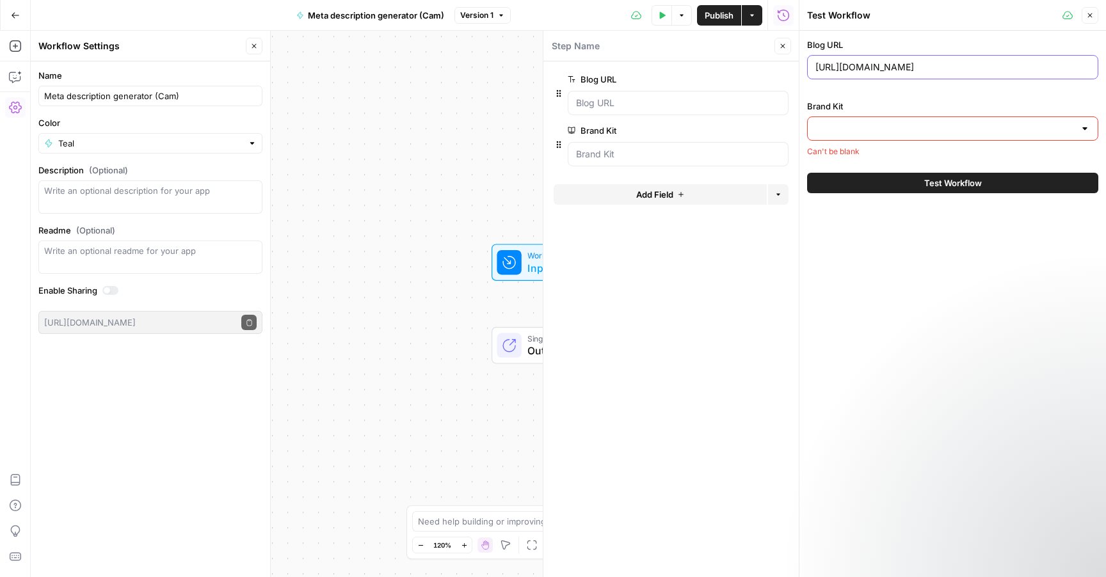
type input "[URL][DOMAIN_NAME]"
click at [904, 131] on input "Brand Kit" at bounding box center [944, 128] width 259 height 13
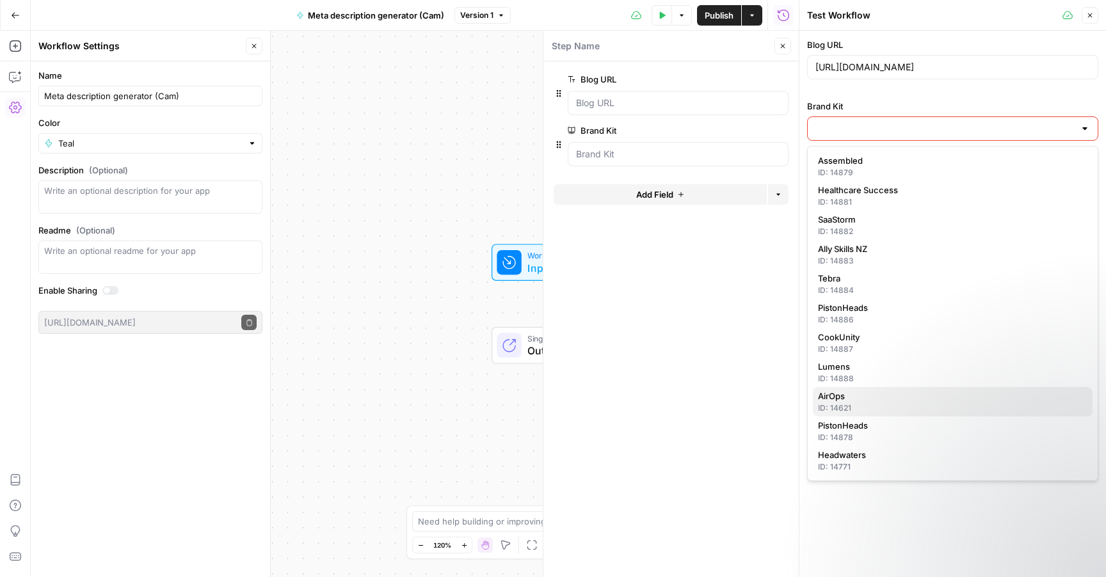
click at [885, 399] on span "AirOps" at bounding box center [950, 396] width 264 height 13
type input "AirOps"
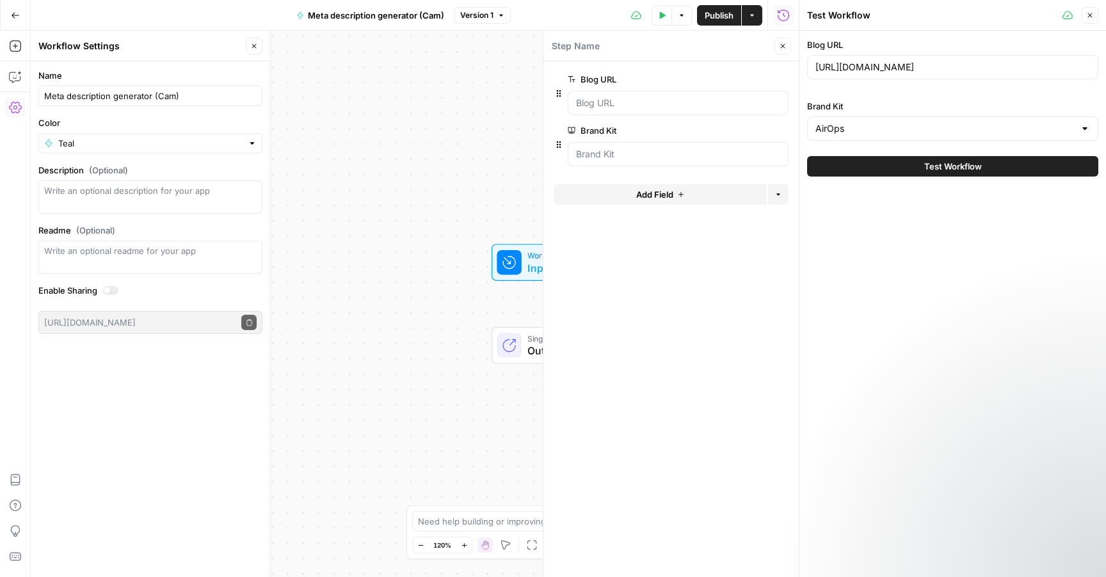
click at [884, 275] on div "Blog URL [URL][DOMAIN_NAME] Brand Kit AirOps Test Workflow" at bounding box center [952, 304] width 307 height 547
click at [780, 45] on icon "button" at bounding box center [783, 46] width 8 height 8
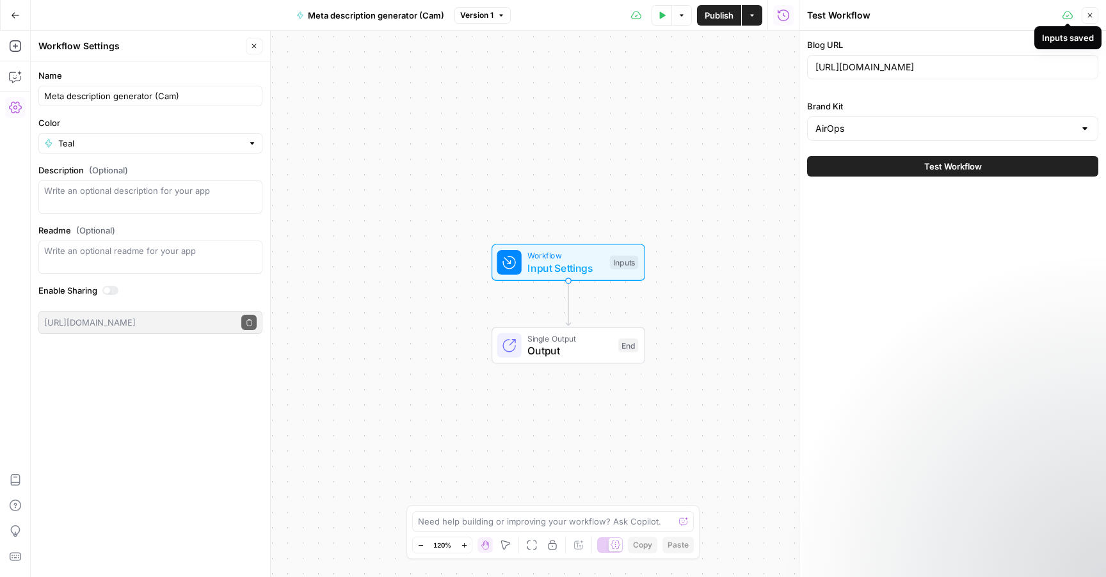
click at [1086, 15] on icon "button" at bounding box center [1090, 16] width 8 height 8
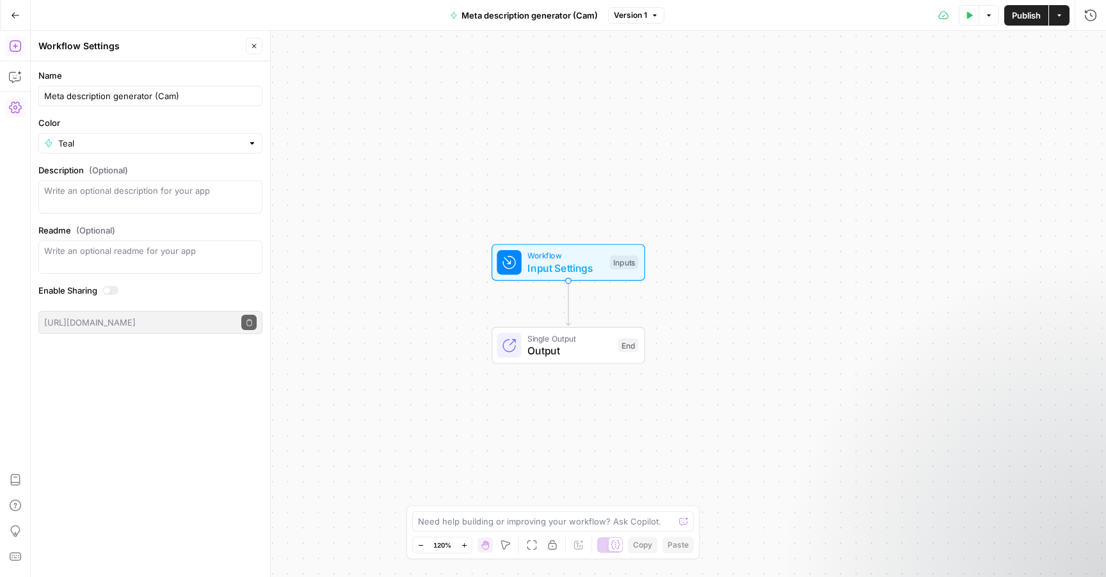
click at [17, 46] on icon "button" at bounding box center [15, 46] width 12 height 12
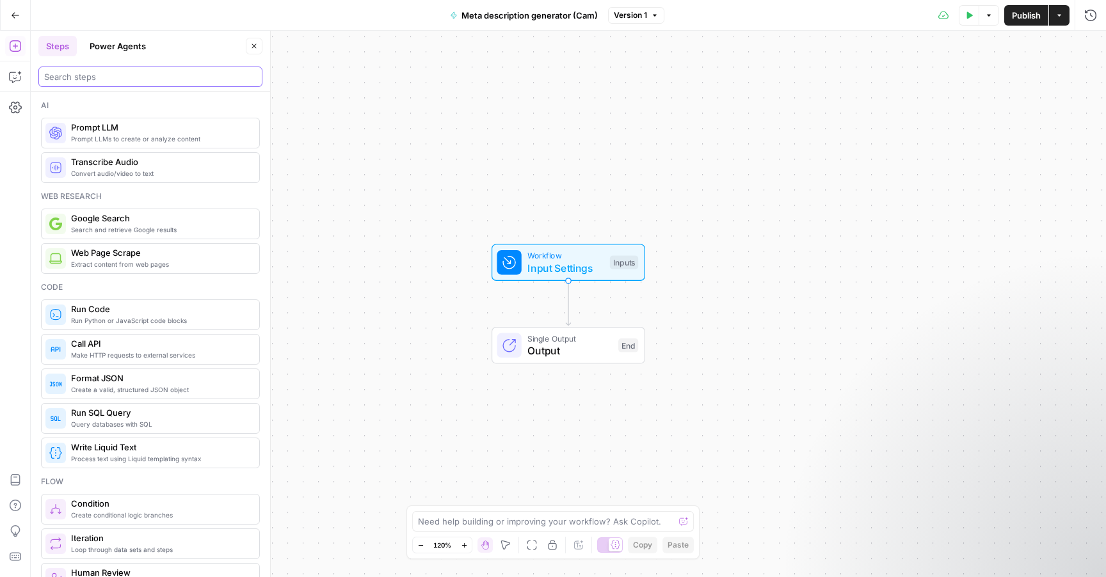
click at [95, 79] on input "search" at bounding box center [150, 76] width 212 height 13
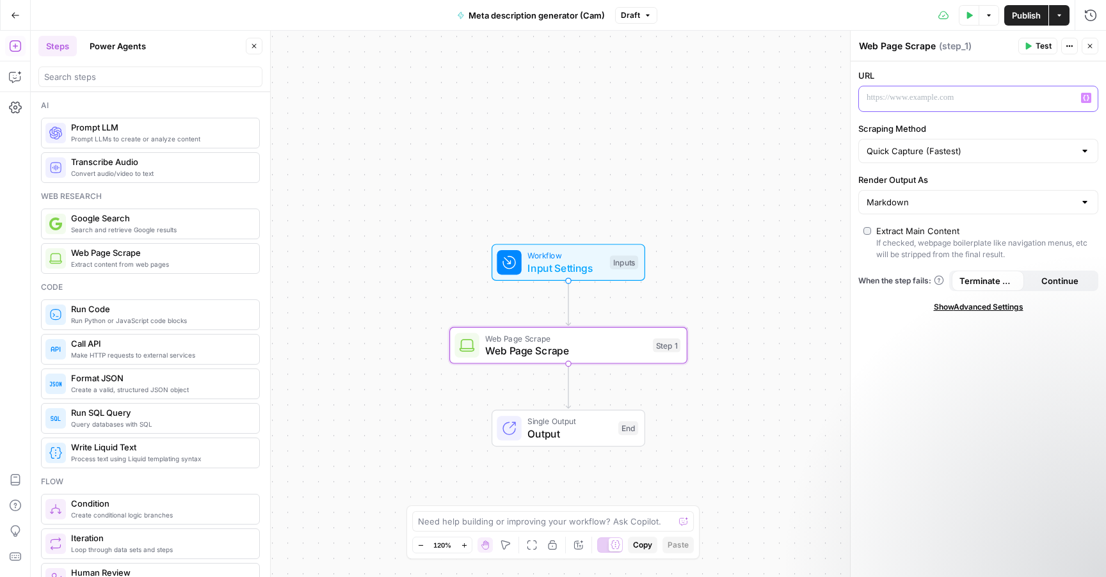
click at [1084, 99] on icon "button" at bounding box center [1086, 98] width 6 height 6
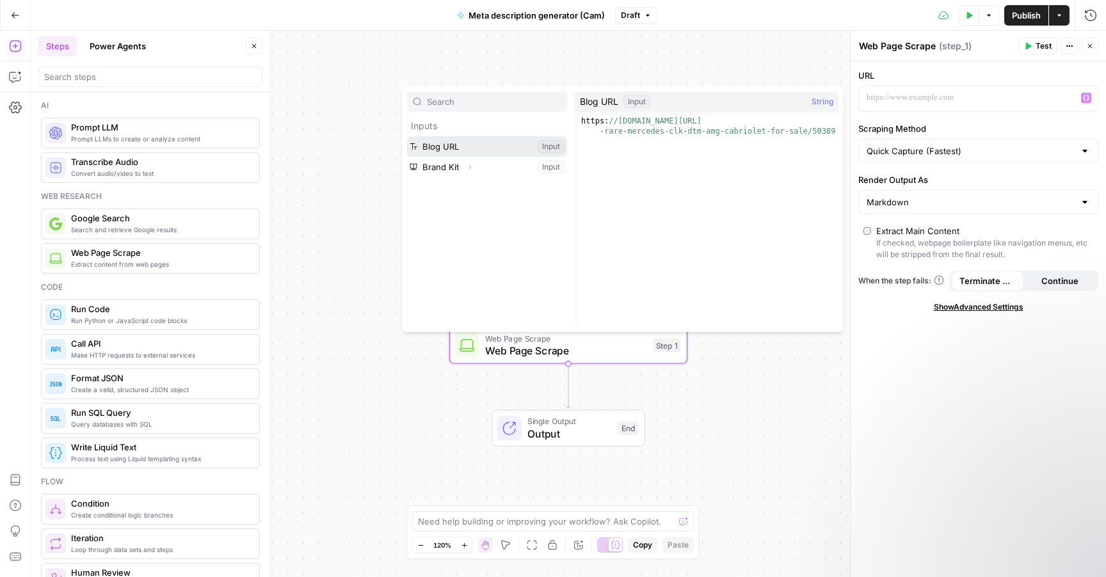
click at [467, 141] on button "Select variable Blog URL" at bounding box center [487, 146] width 160 height 20
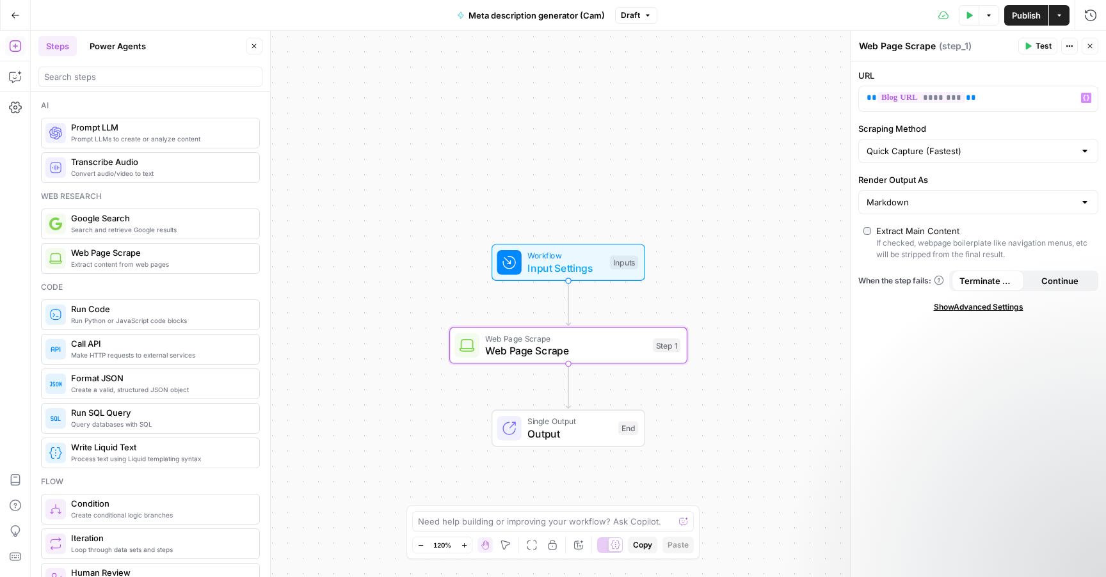
click at [1036, 47] on span "Test" at bounding box center [1044, 46] width 16 height 12
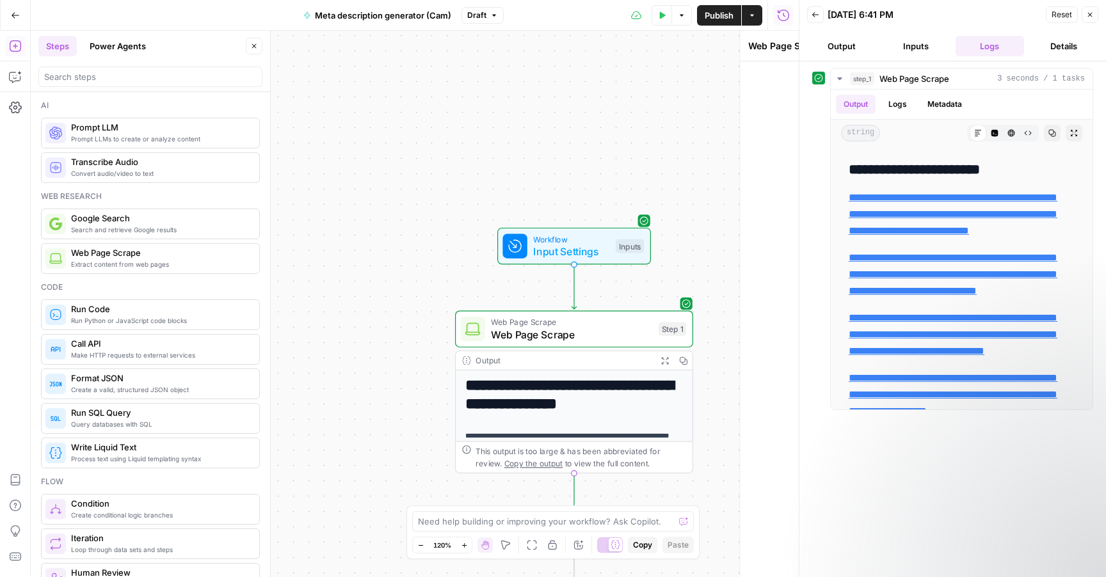
type textarea "Prompt LLM"
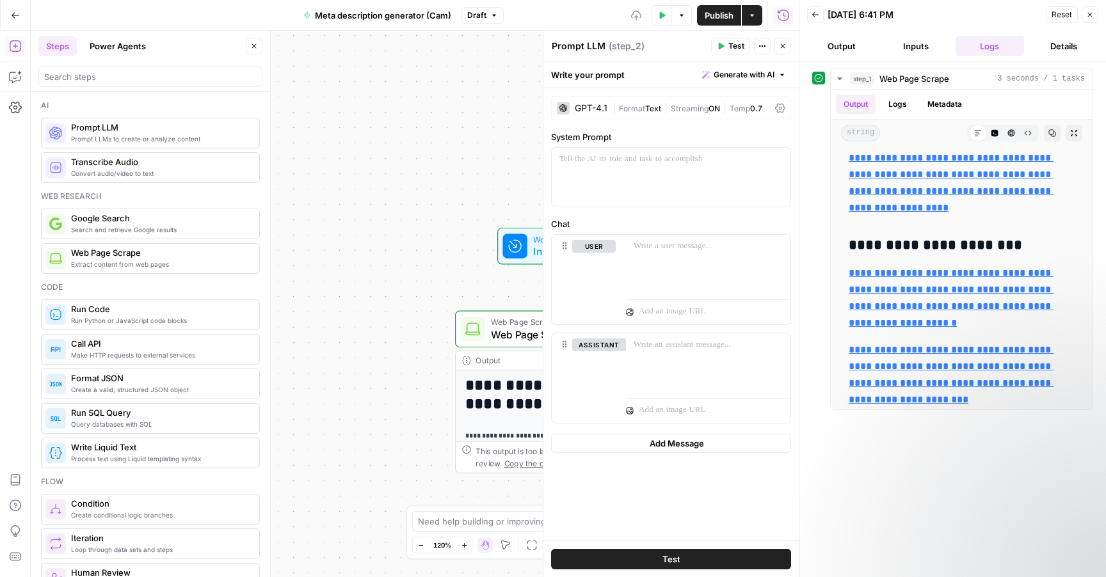
click at [415, 480] on div "**********" at bounding box center [415, 304] width 768 height 547
click at [1095, 14] on button "Close" at bounding box center [1090, 14] width 17 height 17
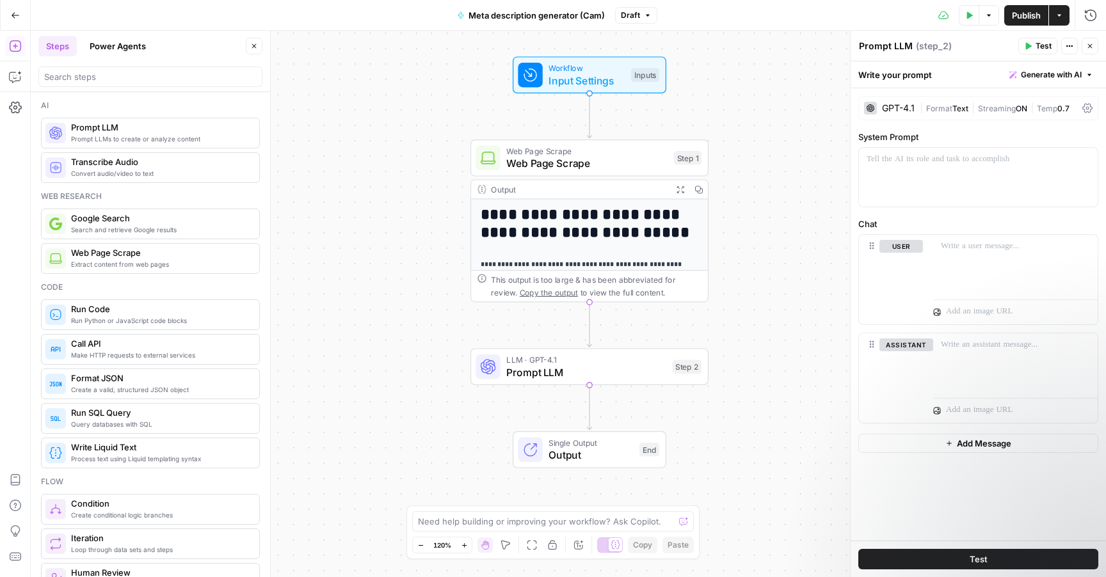
click at [624, 368] on span "Prompt LLM" at bounding box center [586, 372] width 160 height 15
click at [904, 108] on div "GPT-4.1" at bounding box center [898, 108] width 33 height 9
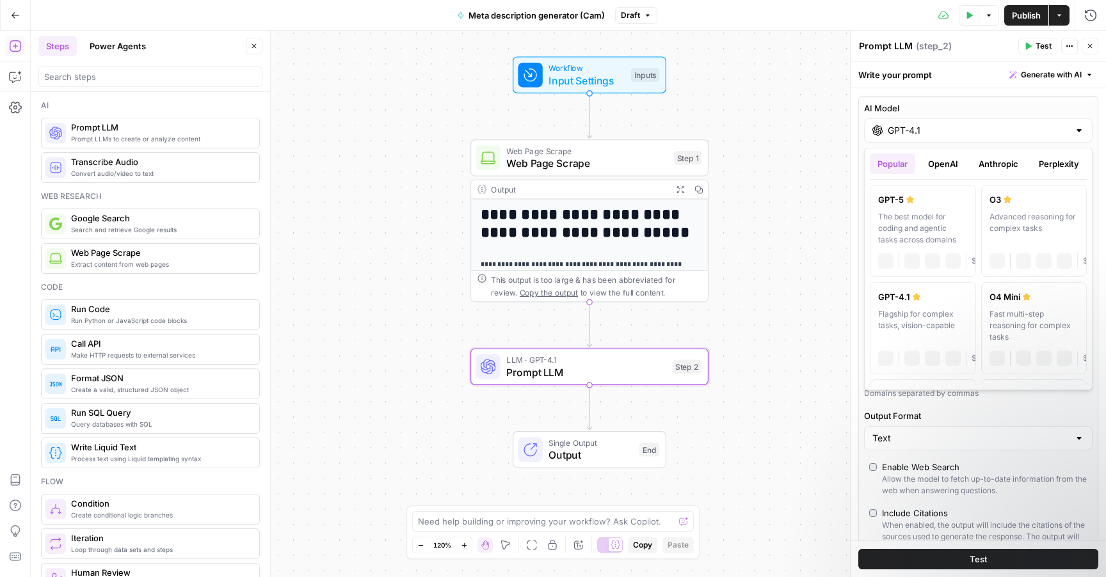
click at [941, 136] on input "GPT-4.1" at bounding box center [978, 130] width 181 height 13
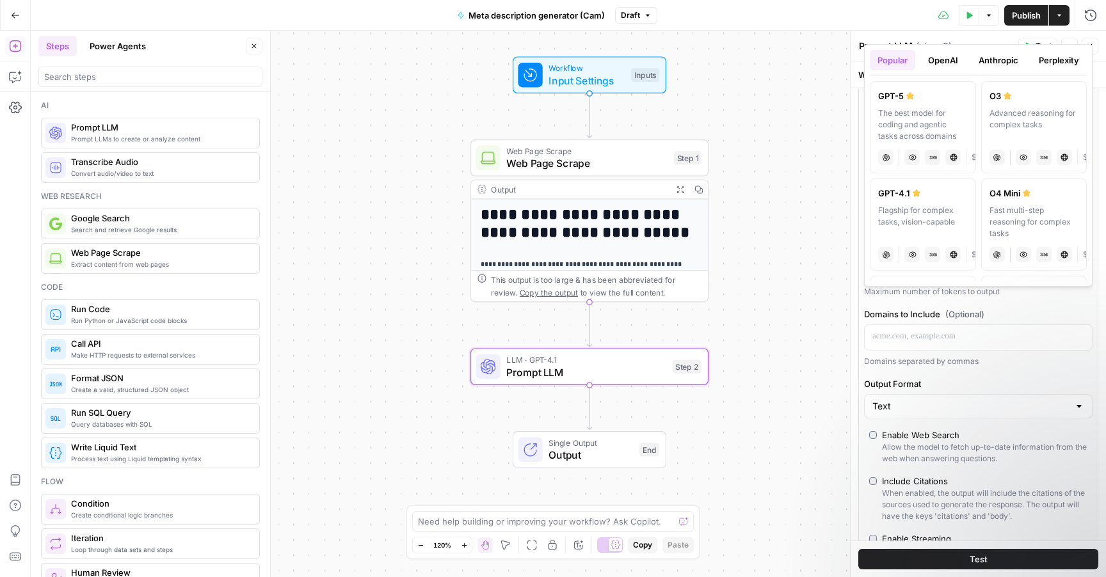
scroll to position [16, 0]
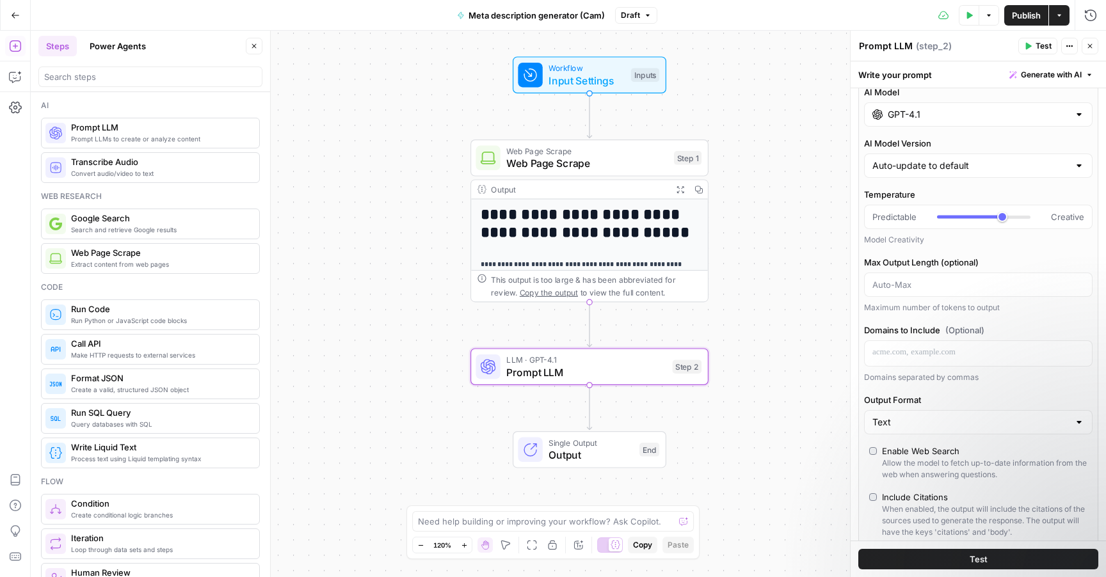
click at [1089, 40] on span "E" at bounding box center [1087, 42] width 10 height 13
click at [1085, 51] on button "Close" at bounding box center [1090, 46] width 17 height 17
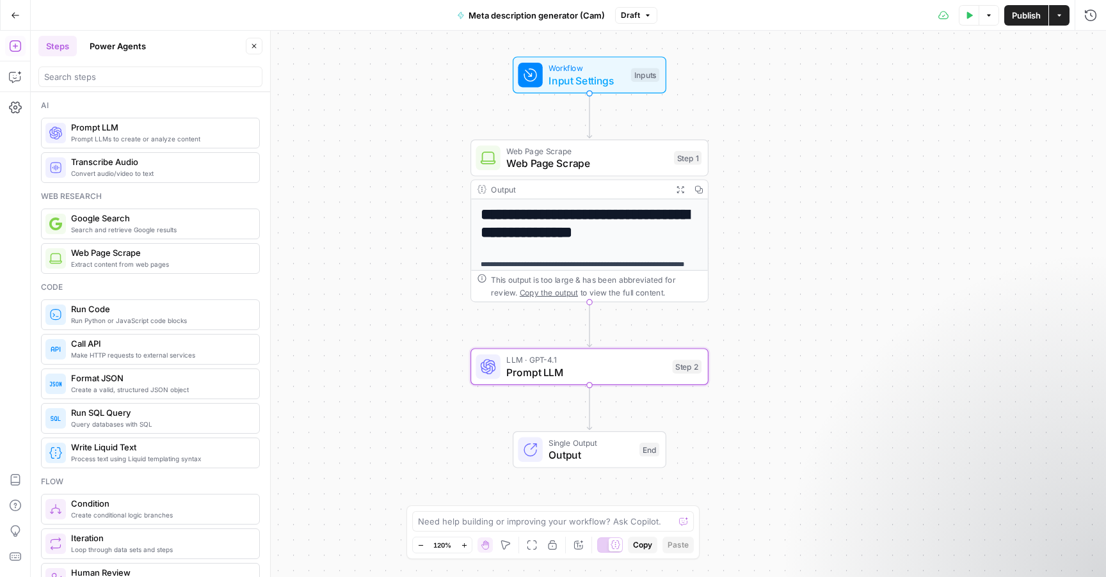
click at [783, 299] on div "**********" at bounding box center [568, 304] width 1075 height 547
click at [562, 362] on span "LLM · GPT-4.1" at bounding box center [586, 360] width 160 height 12
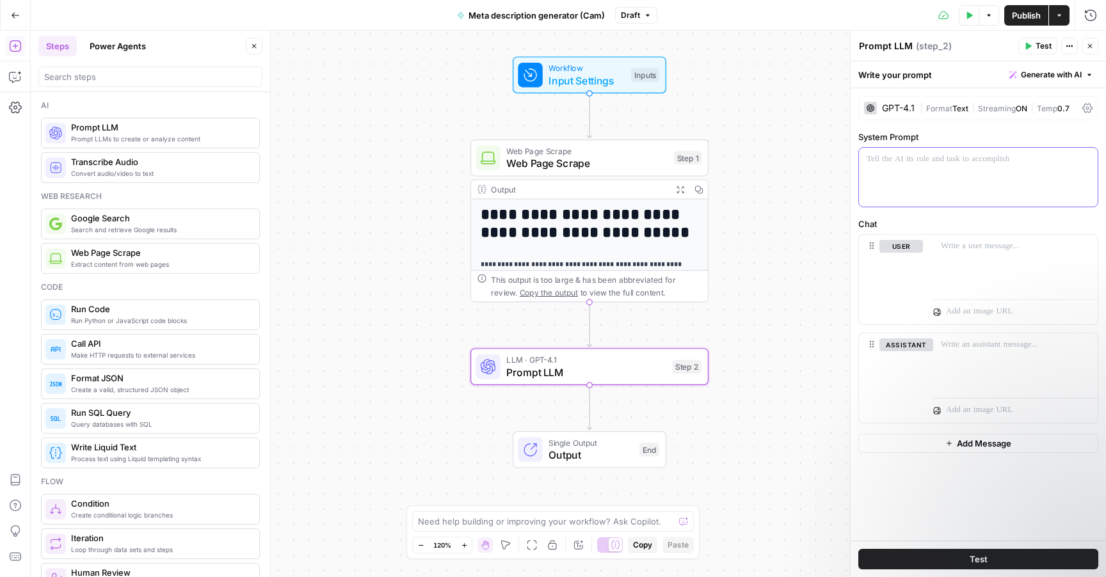
click at [900, 176] on div at bounding box center [978, 177] width 239 height 59
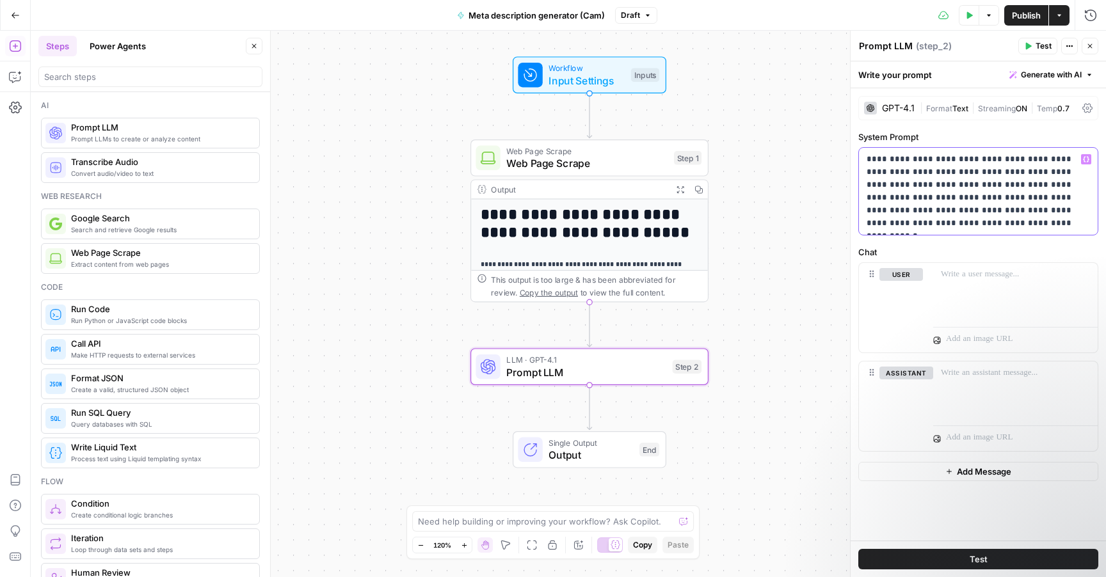
click at [1035, 226] on p "**********" at bounding box center [978, 191] width 223 height 77
click at [969, 273] on p at bounding box center [1015, 274] width 149 height 13
click at [1091, 275] on button "Variables Menu" at bounding box center [1086, 274] width 10 height 10
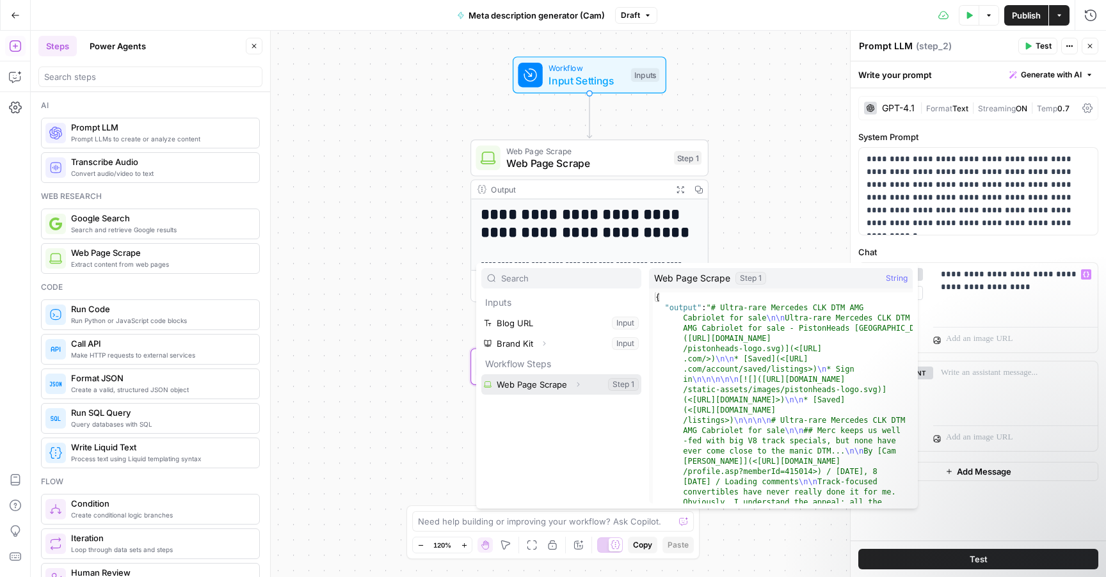
click at [568, 385] on button "Select variable Web Page Scrape" at bounding box center [561, 384] width 160 height 20
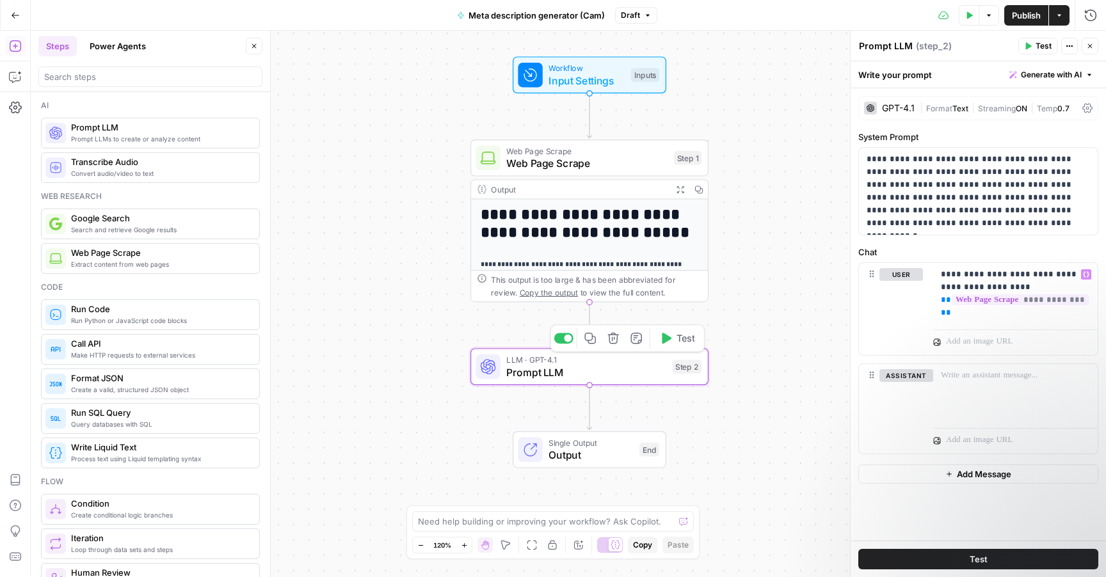
click at [544, 372] on span "Prompt LLM" at bounding box center [586, 372] width 160 height 15
click at [906, 49] on textarea "Prompt LLM" at bounding box center [886, 46] width 54 height 13
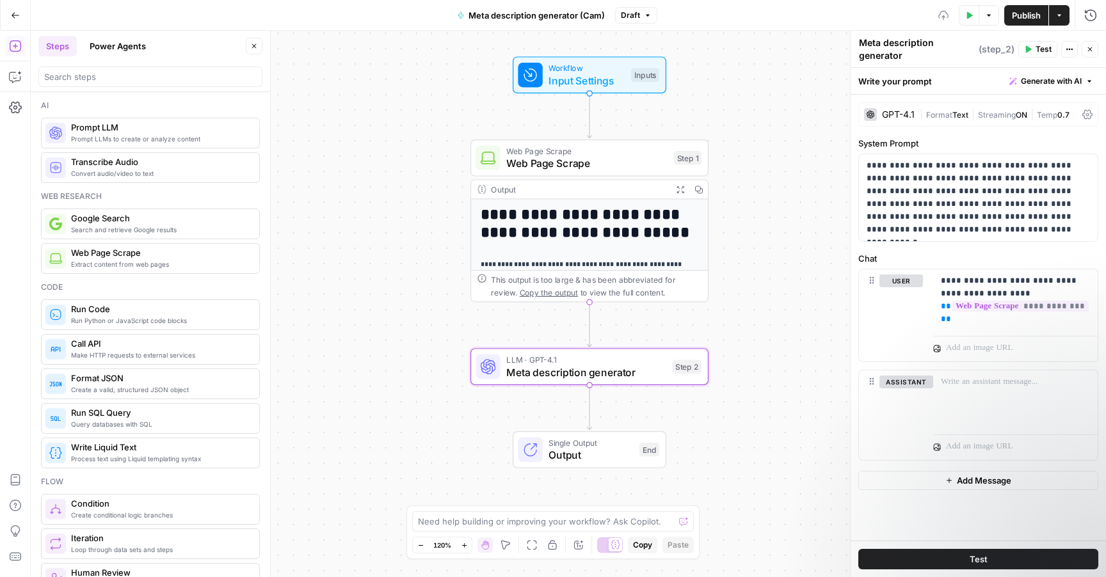
type textarea "Meta description generator"
click at [788, 234] on div "**********" at bounding box center [568, 304] width 1075 height 547
